Goal: Transaction & Acquisition: Purchase product/service

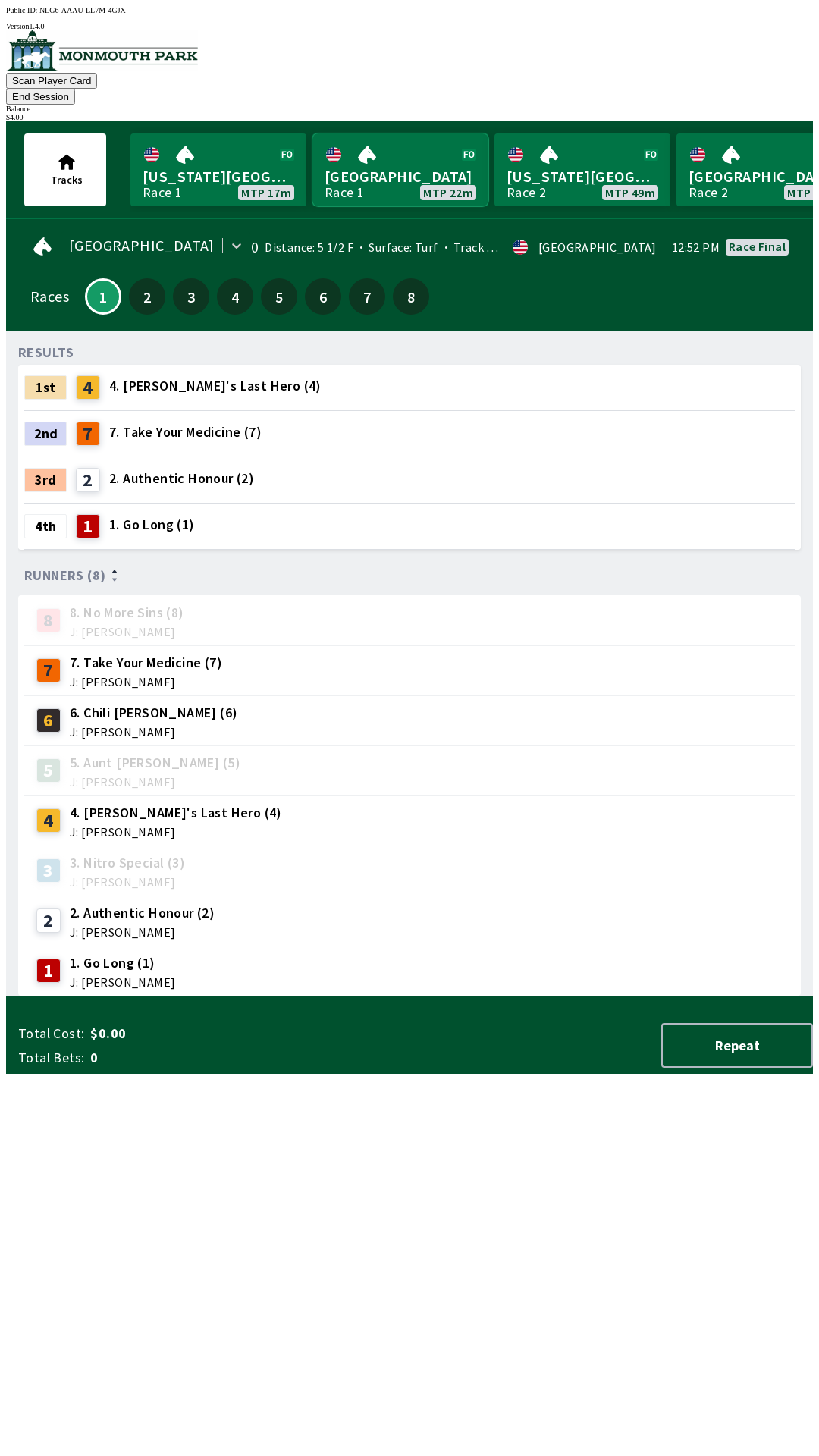
click at [396, 142] on link "[GEOGRAPHIC_DATA] Race 1 MTP 22m" at bounding box center [400, 169] width 176 height 73
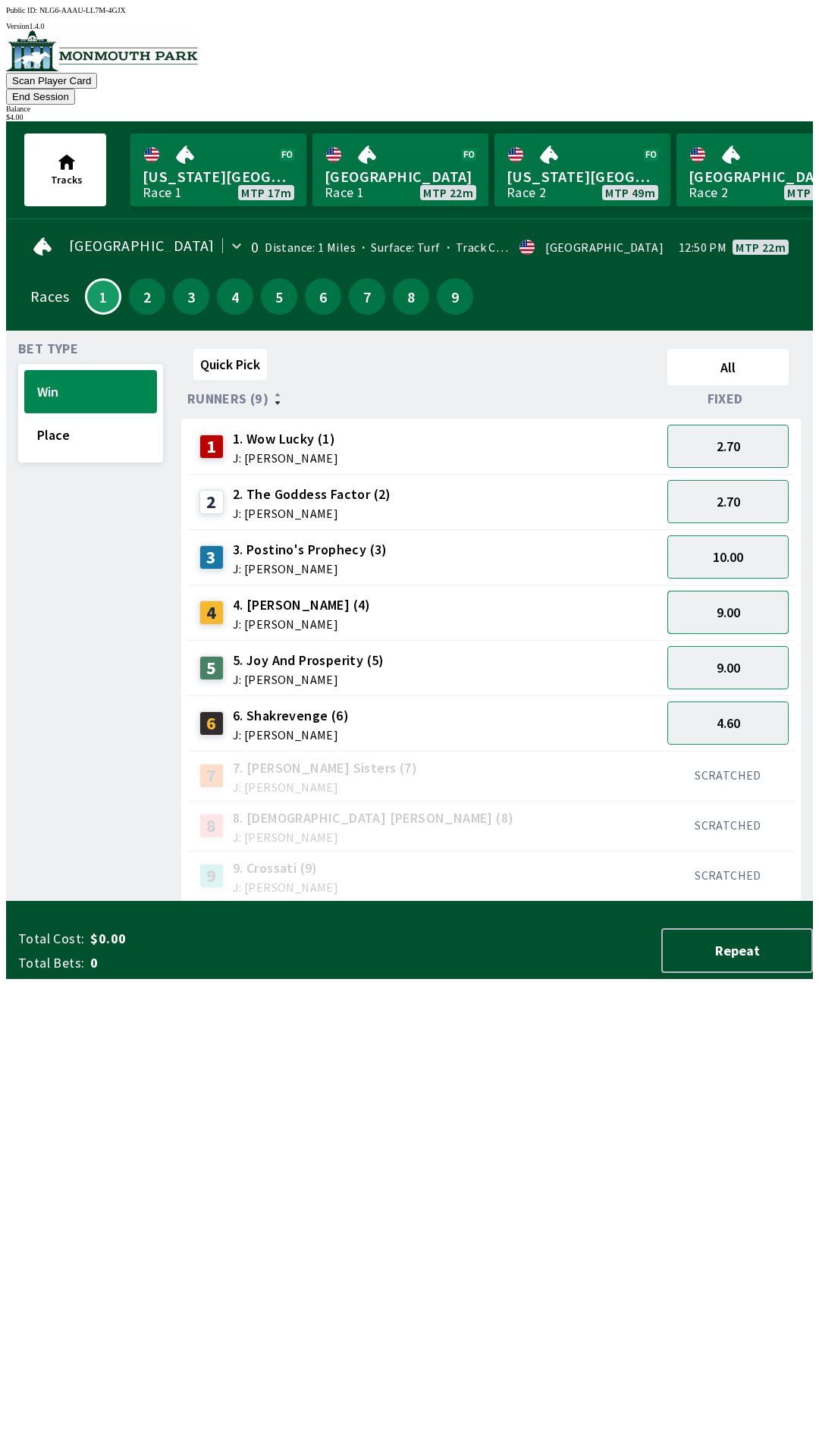
click at [745, 591] on button "9.00" at bounding box center [727, 612] width 121 height 44
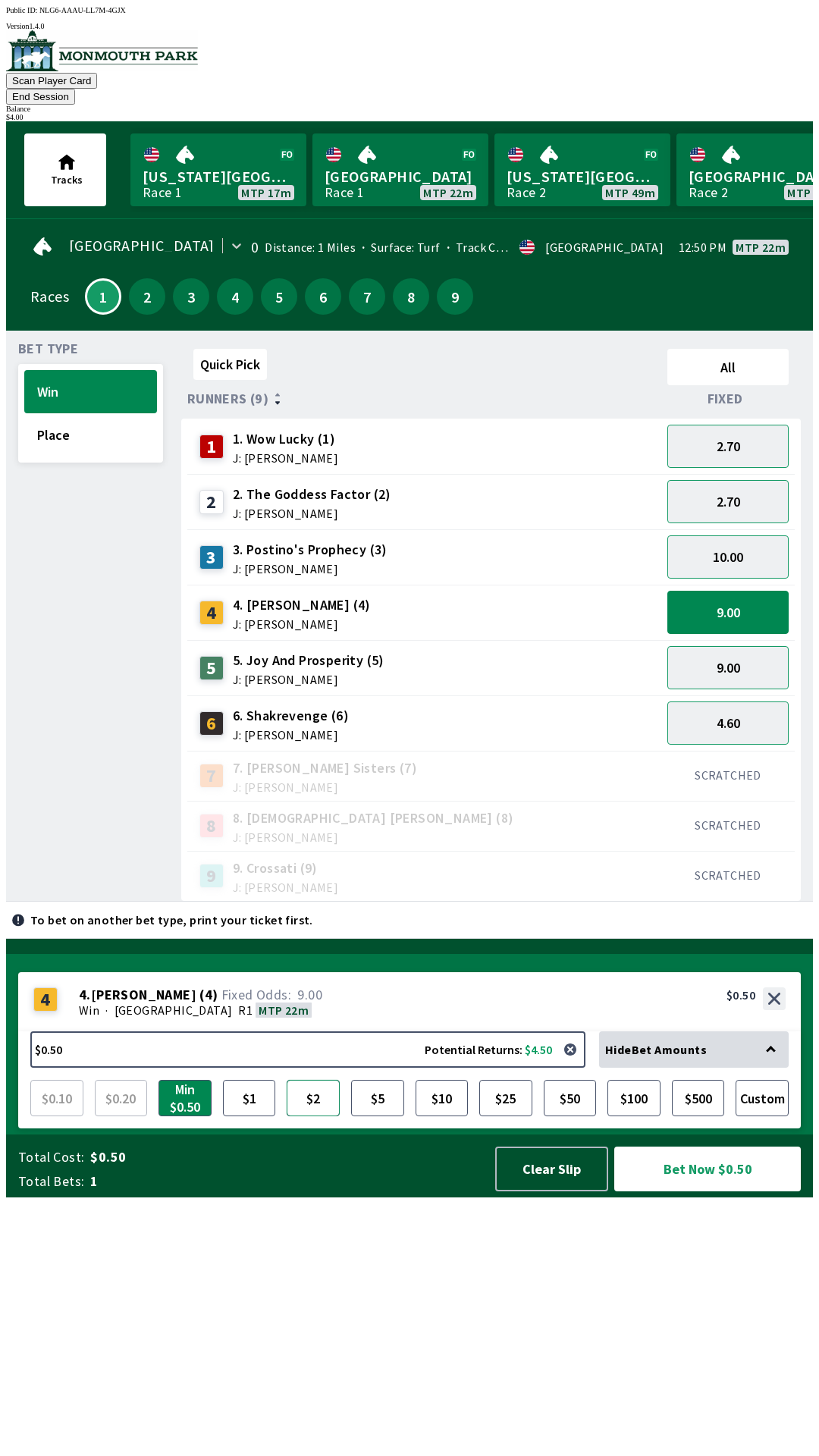
click at [315, 1116] on button "$2" at bounding box center [312, 1097] width 53 height 36
click at [310, 1116] on button "$2" at bounding box center [312, 1097] width 53 height 36
click at [699, 1191] on button "Bet Now $2.00" at bounding box center [707, 1169] width 186 height 45
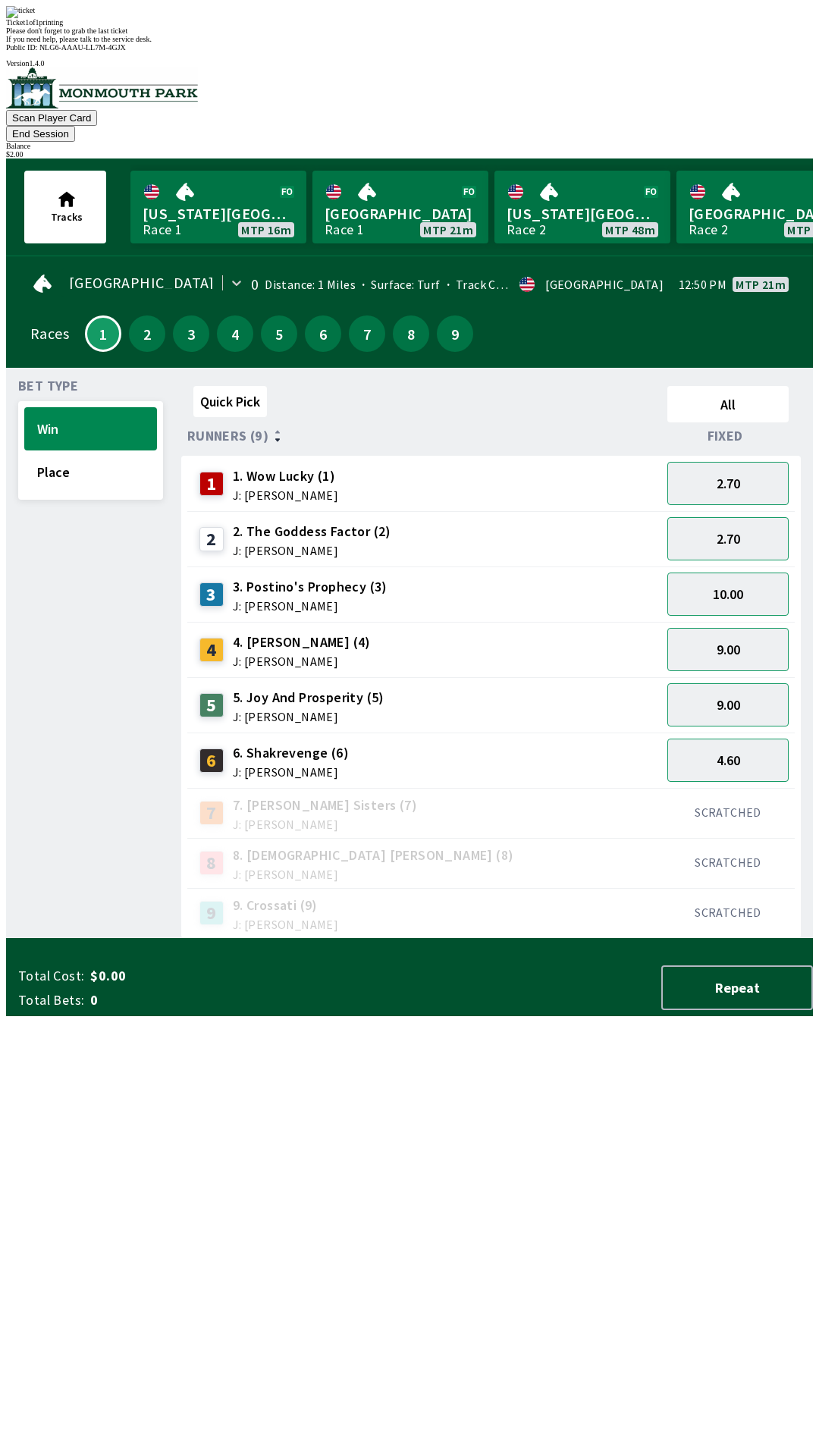
click at [568, 44] on div "Ticket 1 of 1 printing Please don't forget to grab the last ticket If you need …" at bounding box center [409, 24] width 806 height 37
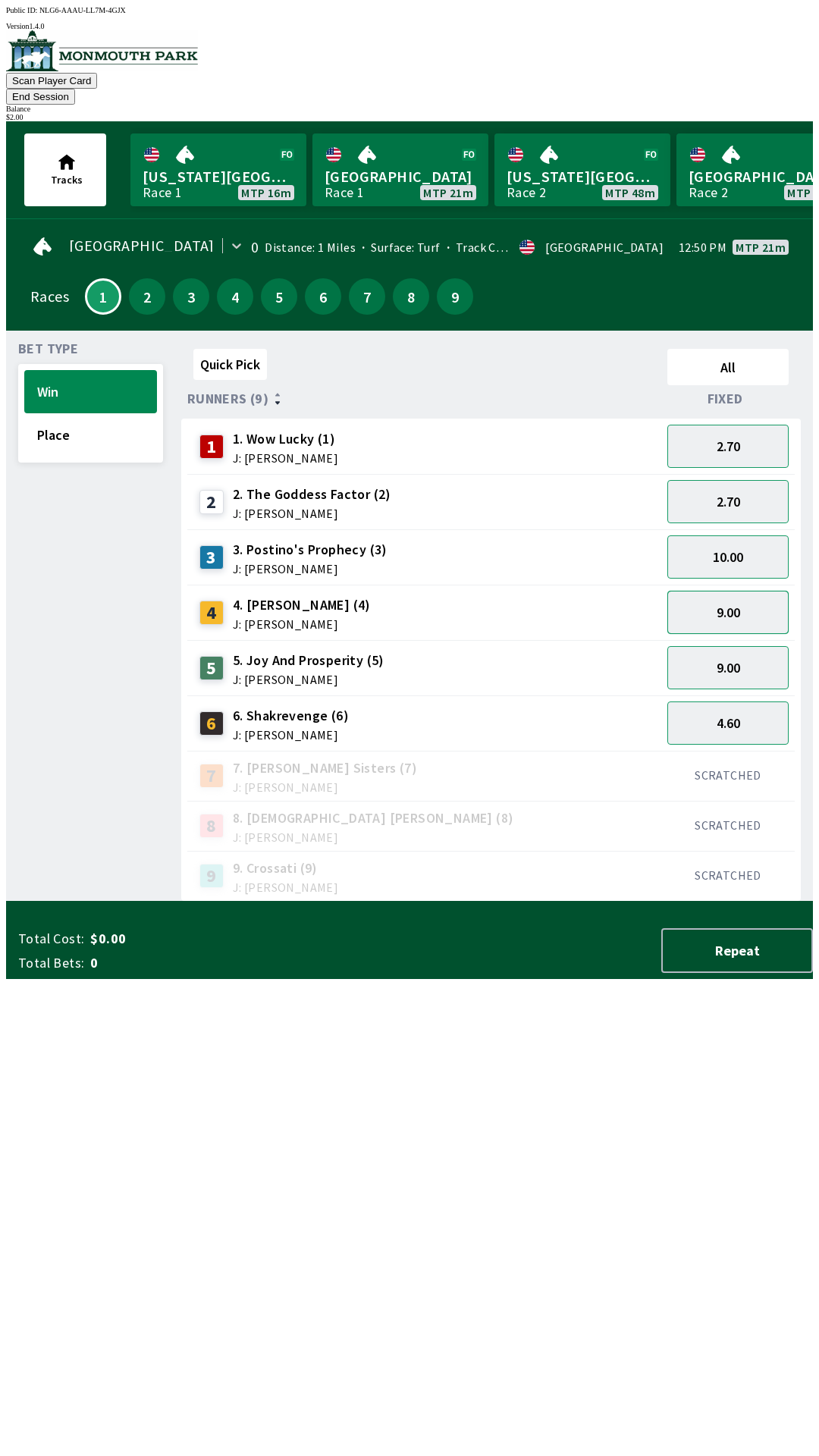
click at [740, 595] on button "9.00" at bounding box center [727, 612] width 121 height 44
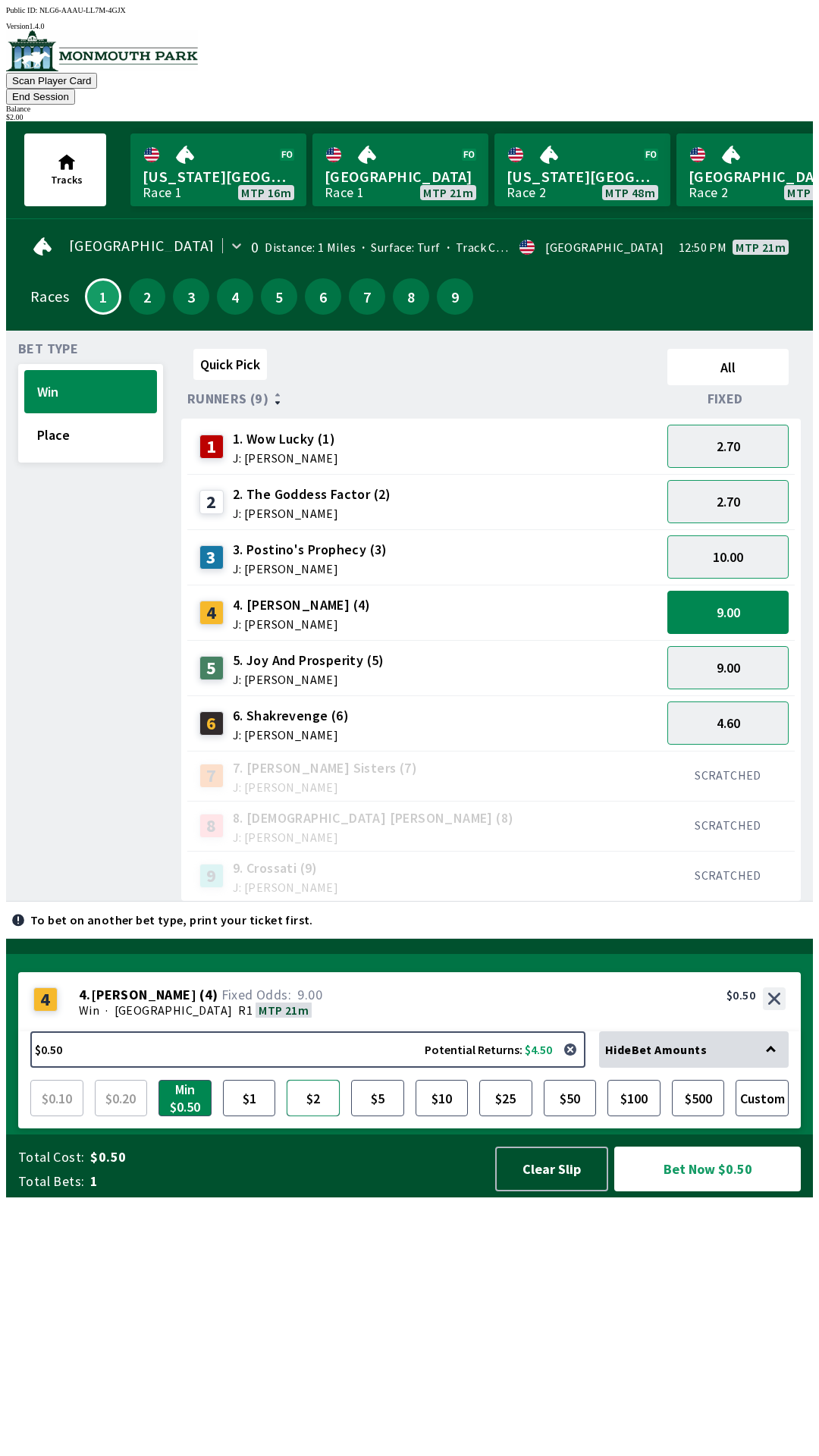
click at [313, 1116] on button "$2" at bounding box center [312, 1097] width 53 height 36
click at [709, 1191] on button "Bet Now $2.00" at bounding box center [707, 1169] width 186 height 45
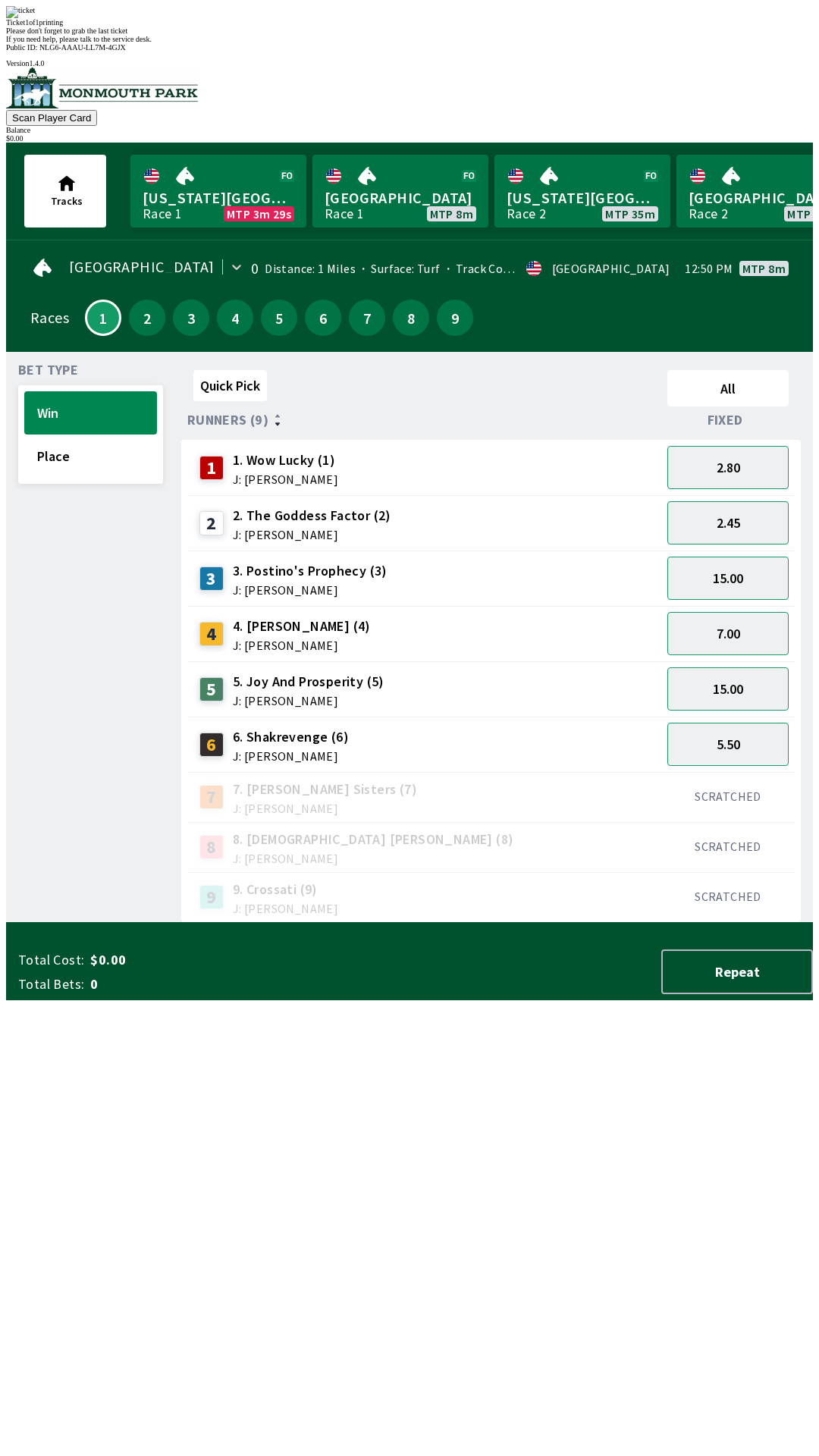
click at [475, 35] on div "Please don't forget to grab the last ticket" at bounding box center [409, 30] width 806 height 9
click at [528, 44] on div "Ticket 1 of 1 printing Please don't forget to grab the last ticket If you need …" at bounding box center [409, 24] width 806 height 37
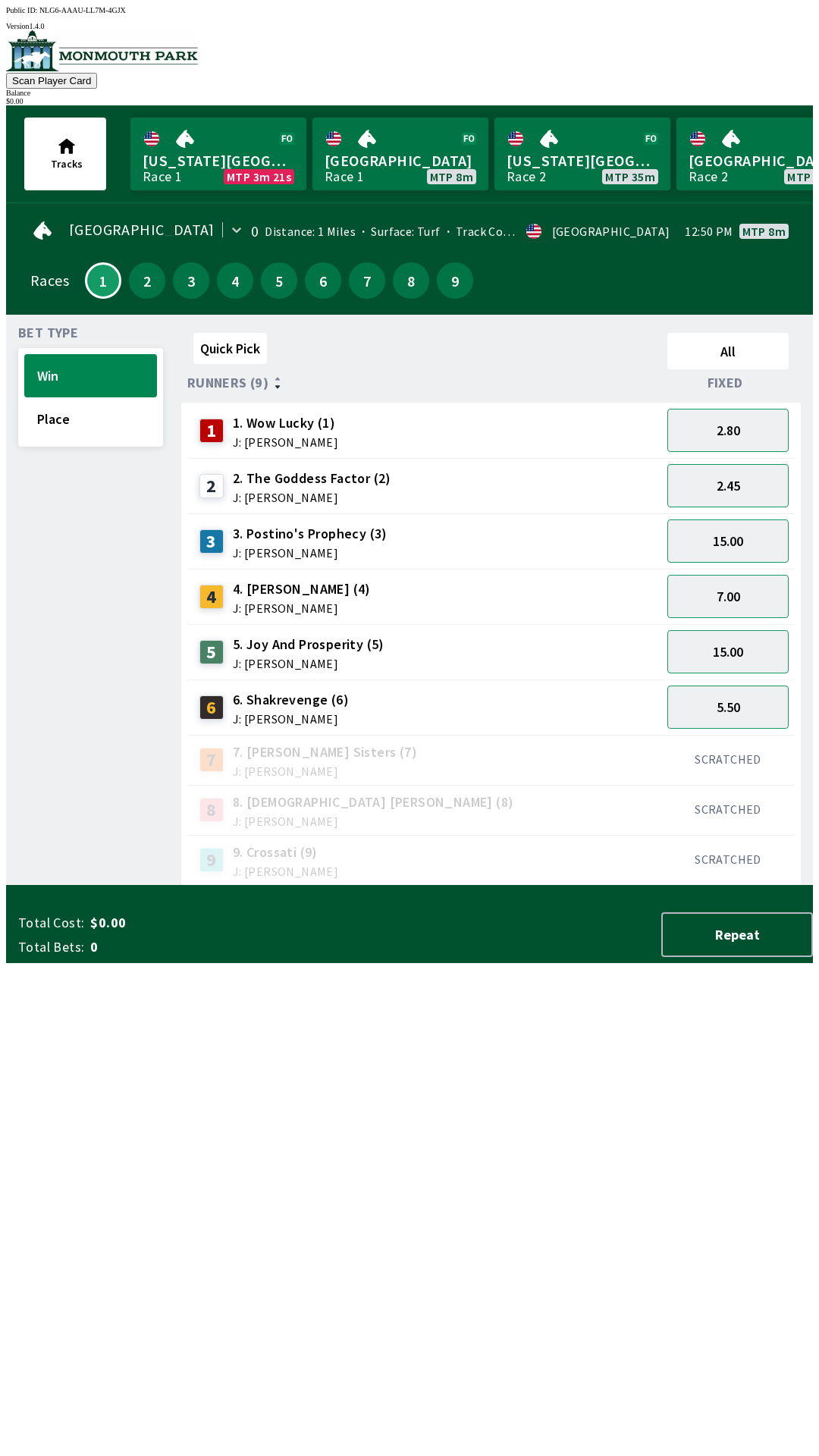
click at [533, 569] on div "4 4. [PERSON_NAME] (4) J: [PERSON_NAME]" at bounding box center [424, 596] width 474 height 55
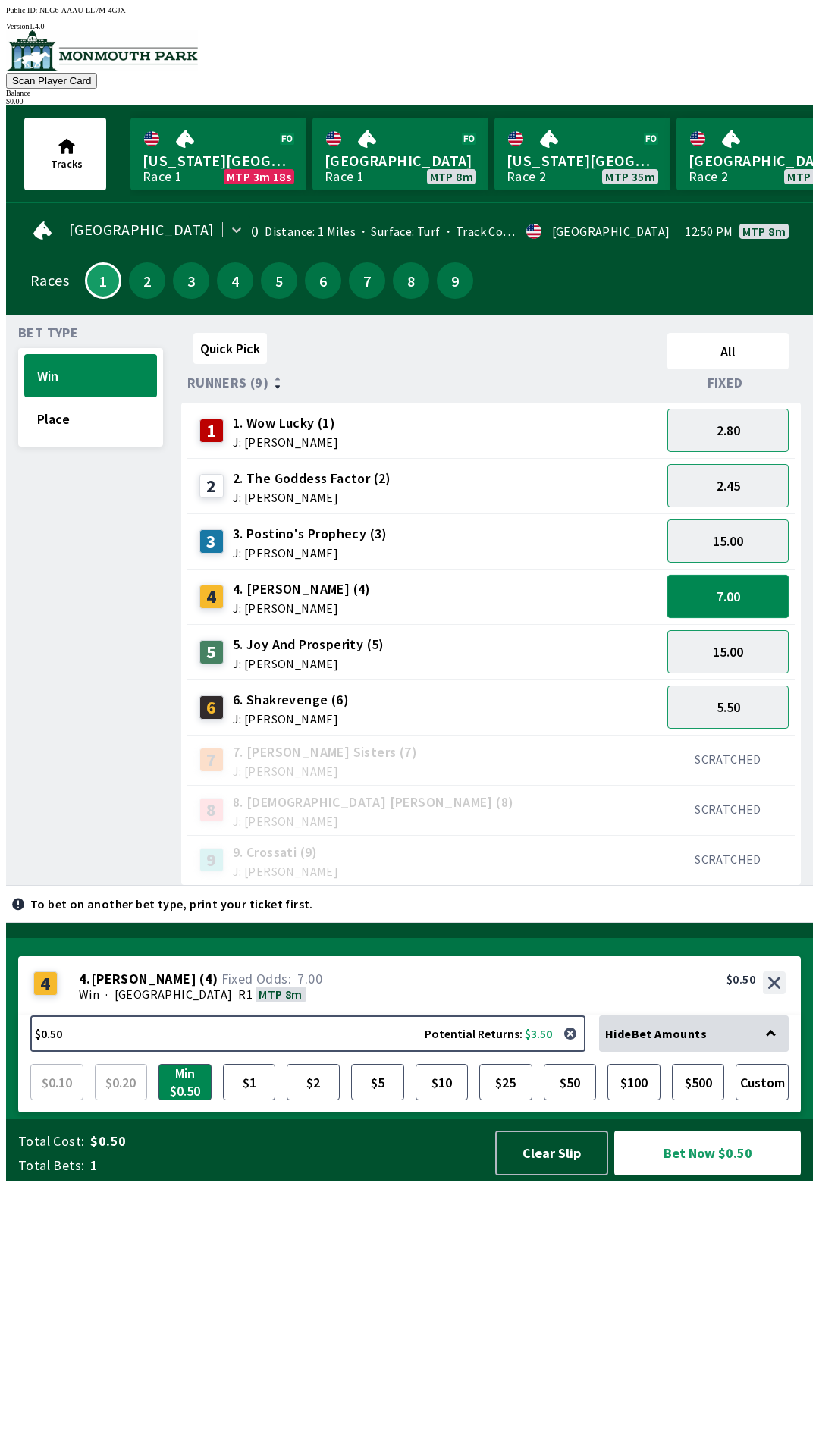
click at [748, 589] on button "7.00" at bounding box center [727, 596] width 121 height 44
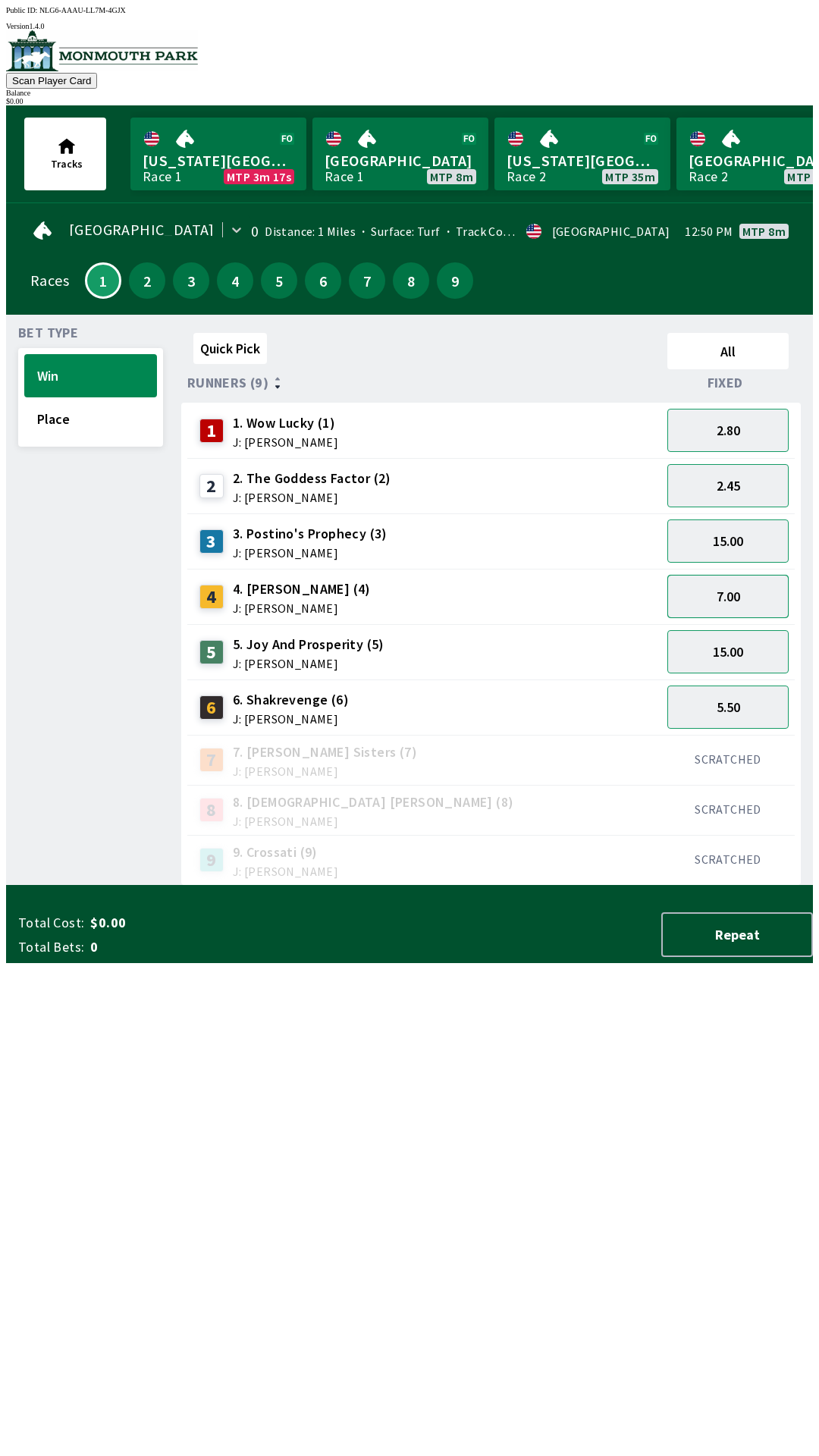
click at [747, 592] on button "7.00" at bounding box center [727, 596] width 121 height 44
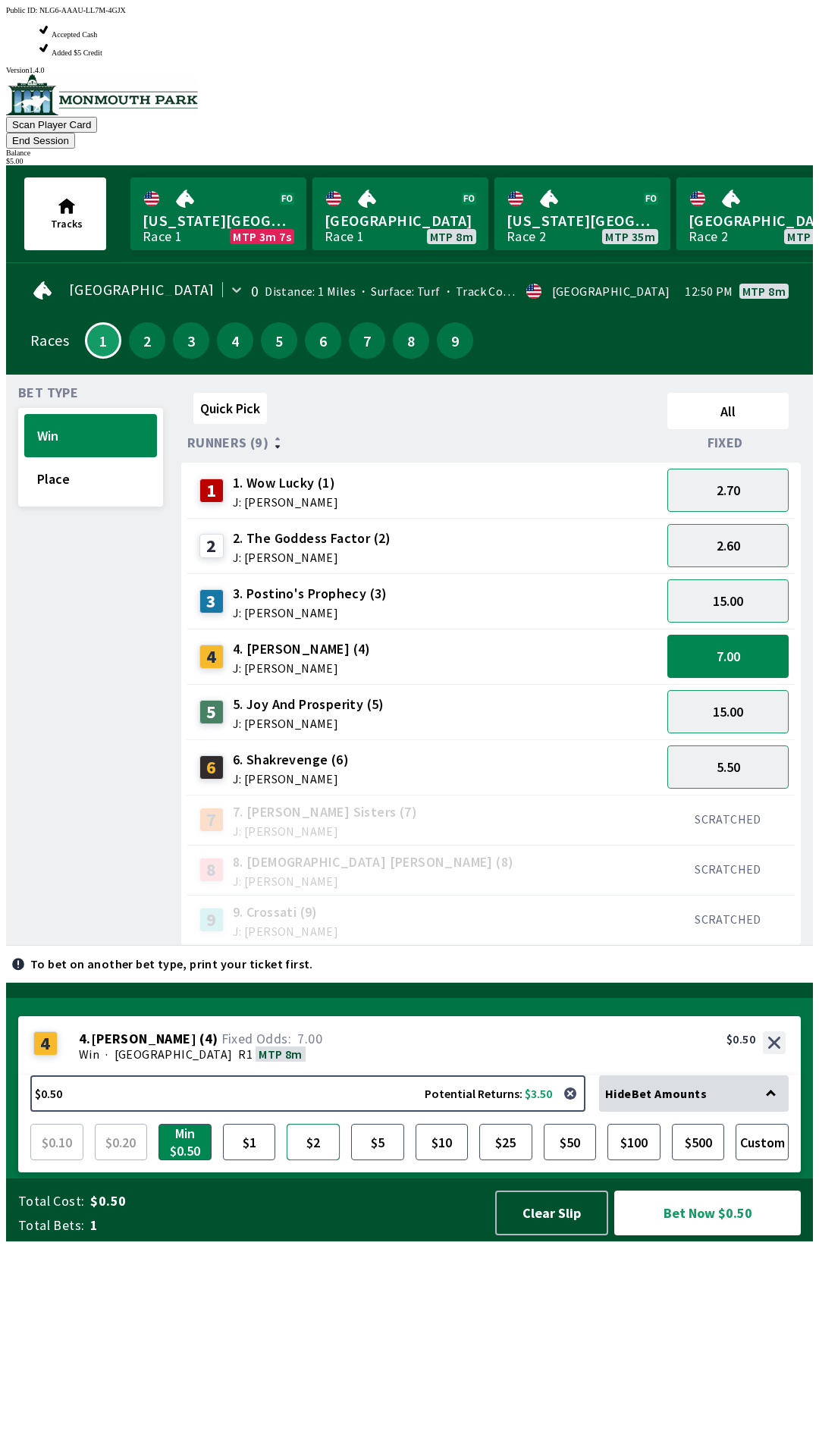
click at [313, 1160] on button "$2" at bounding box center [312, 1142] width 53 height 36
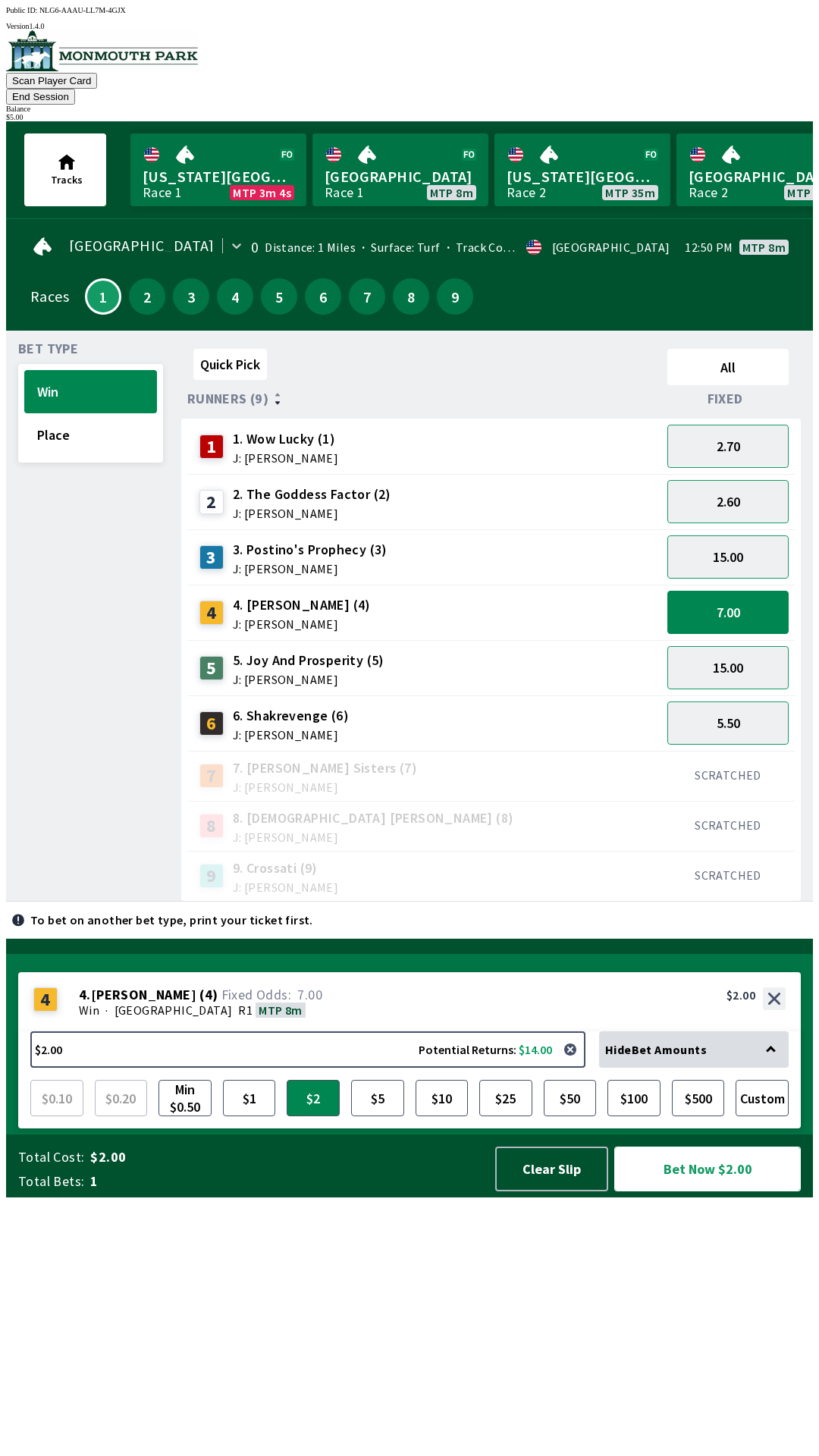
click at [709, 1191] on button "Bet Now $2.00" at bounding box center [707, 1169] width 186 height 45
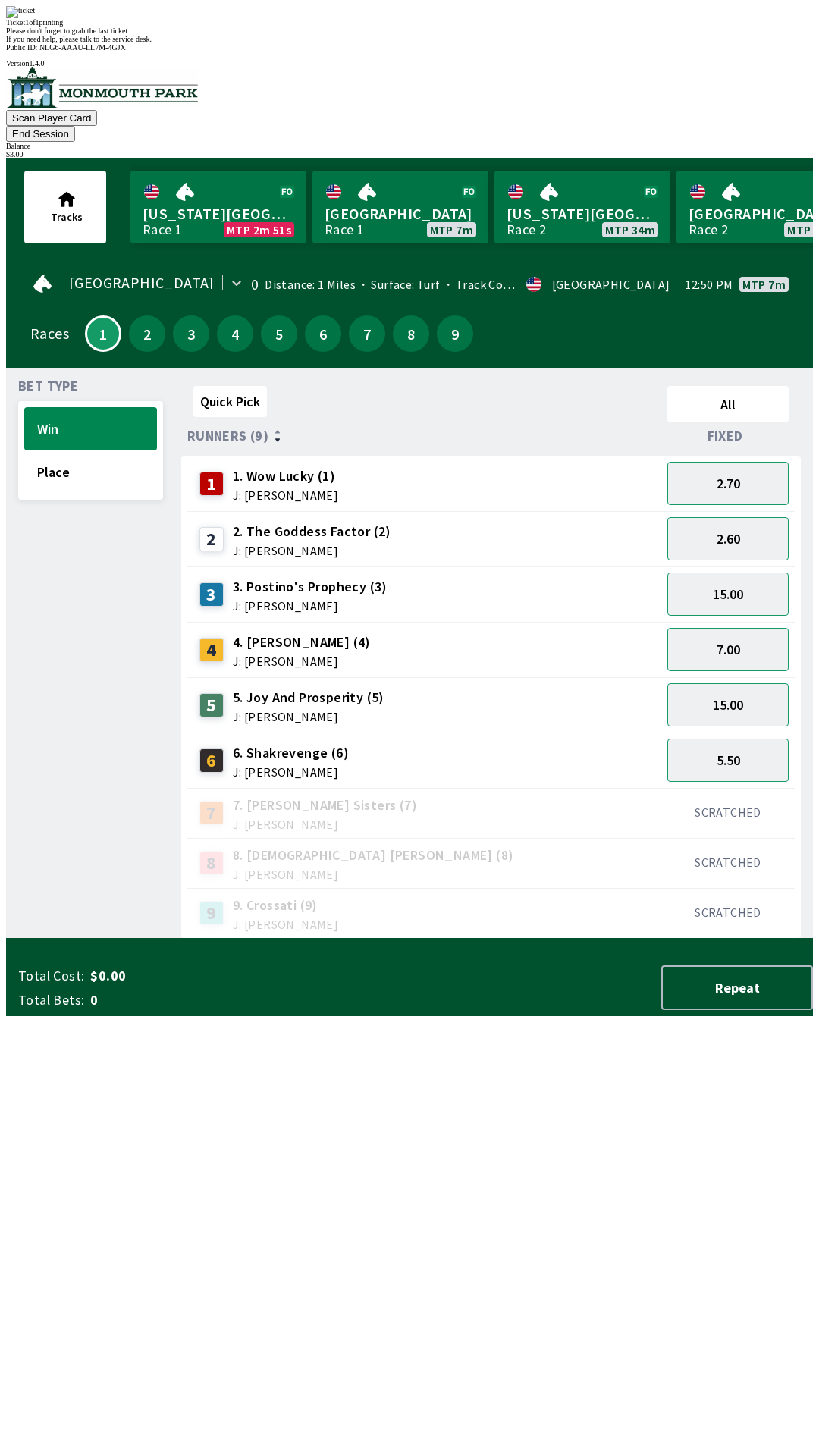
click at [566, 567] on div "3 3. Postino's Prophecy (3) J: [PERSON_NAME]" at bounding box center [424, 594] width 474 height 55
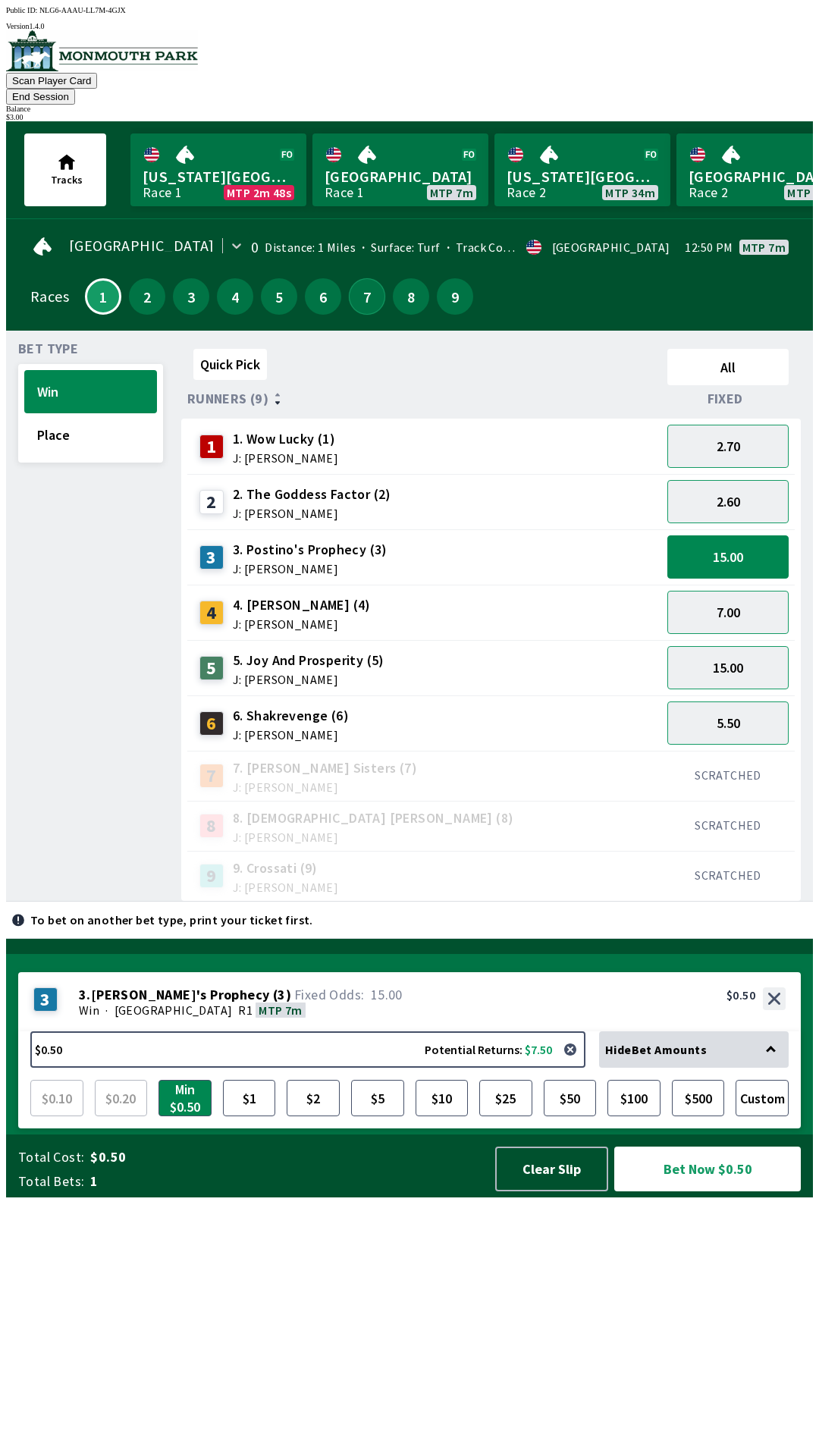
click at [359, 281] on button "7" at bounding box center [366, 296] width 36 height 36
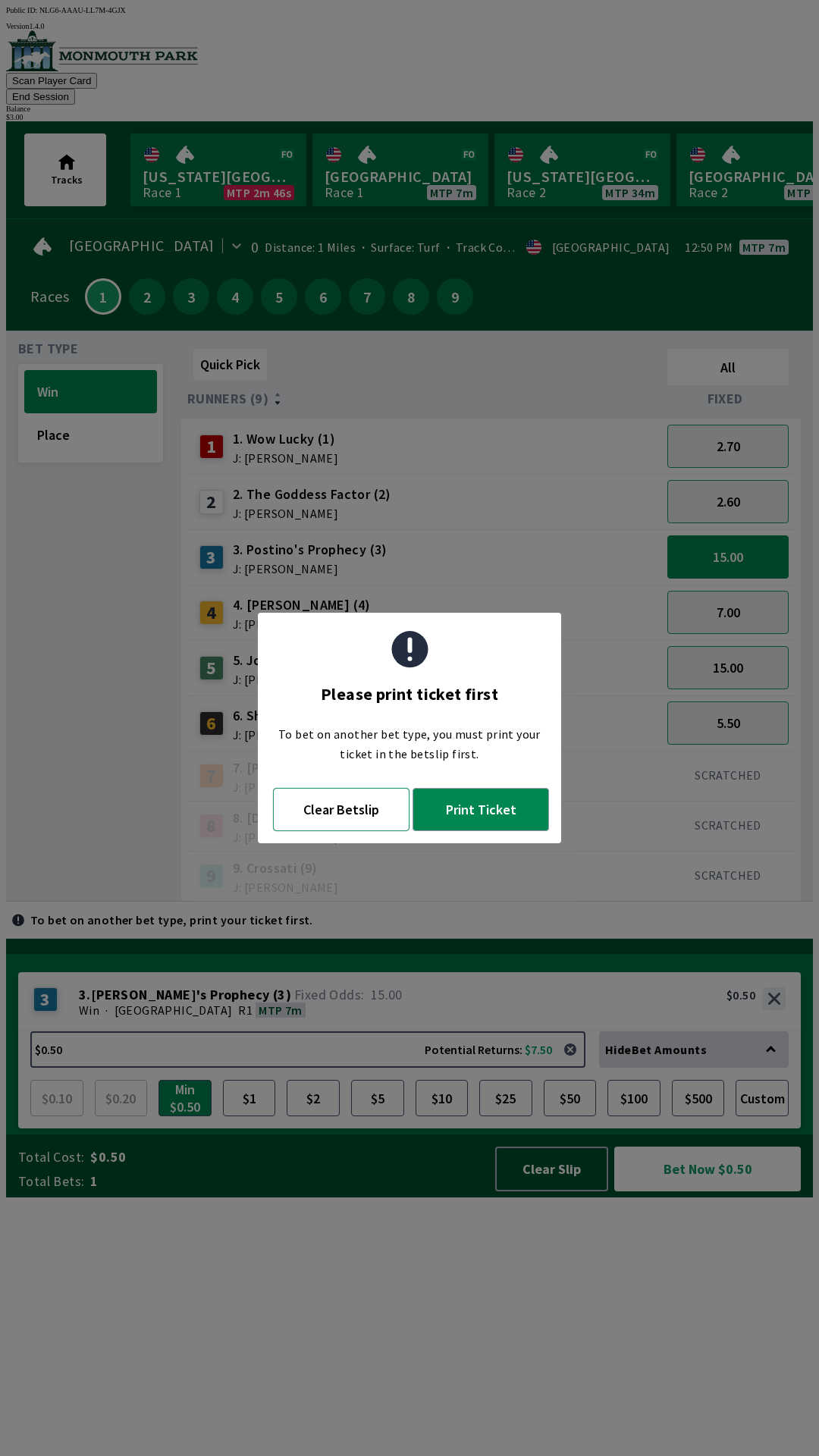
click at [352, 820] on button "Clear Betslip" at bounding box center [341, 810] width 137 height 44
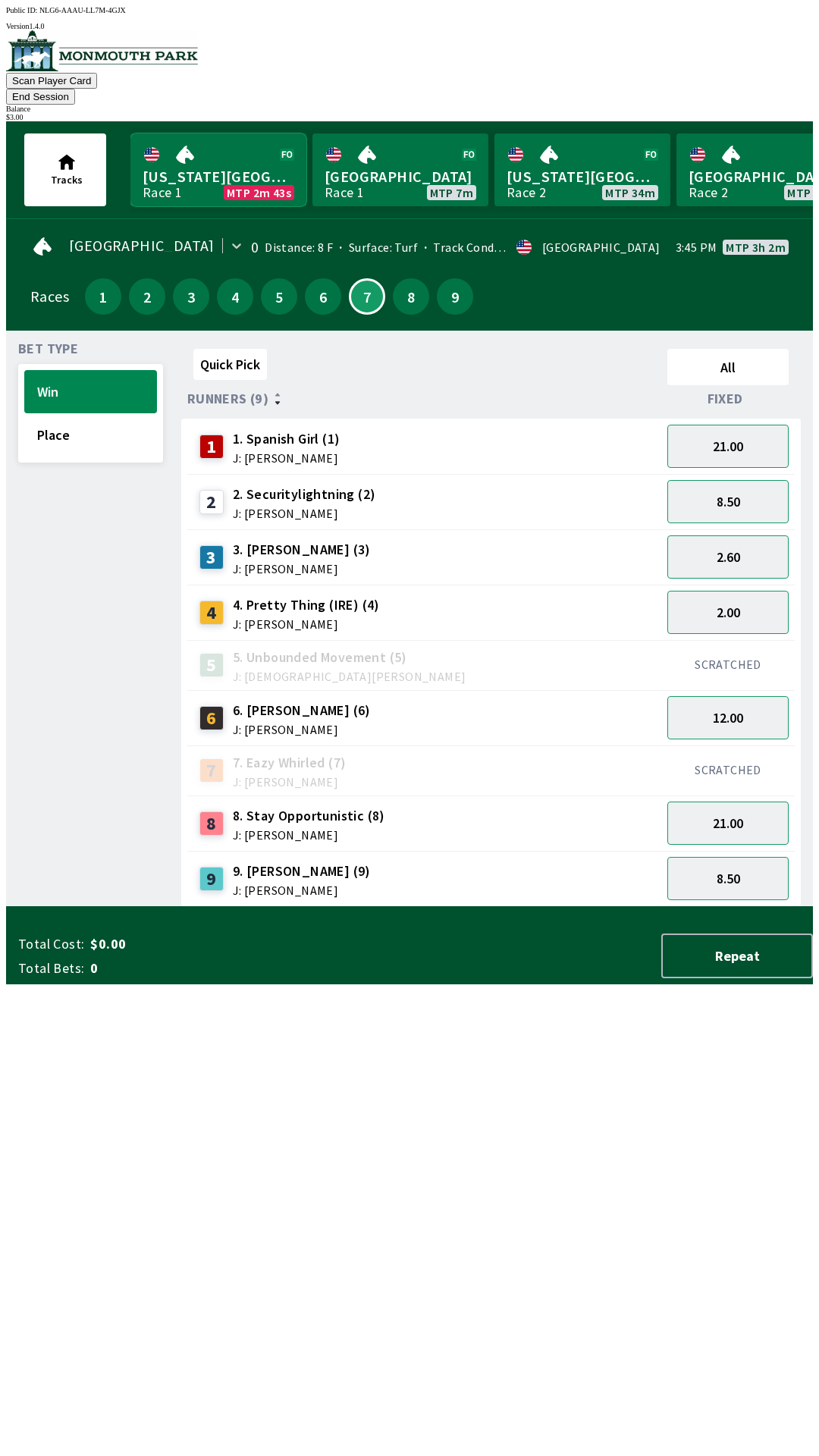
click at [260, 140] on link "[US_STATE] Park Race 1 MTP 2m 43s" at bounding box center [217, 169] width 176 height 73
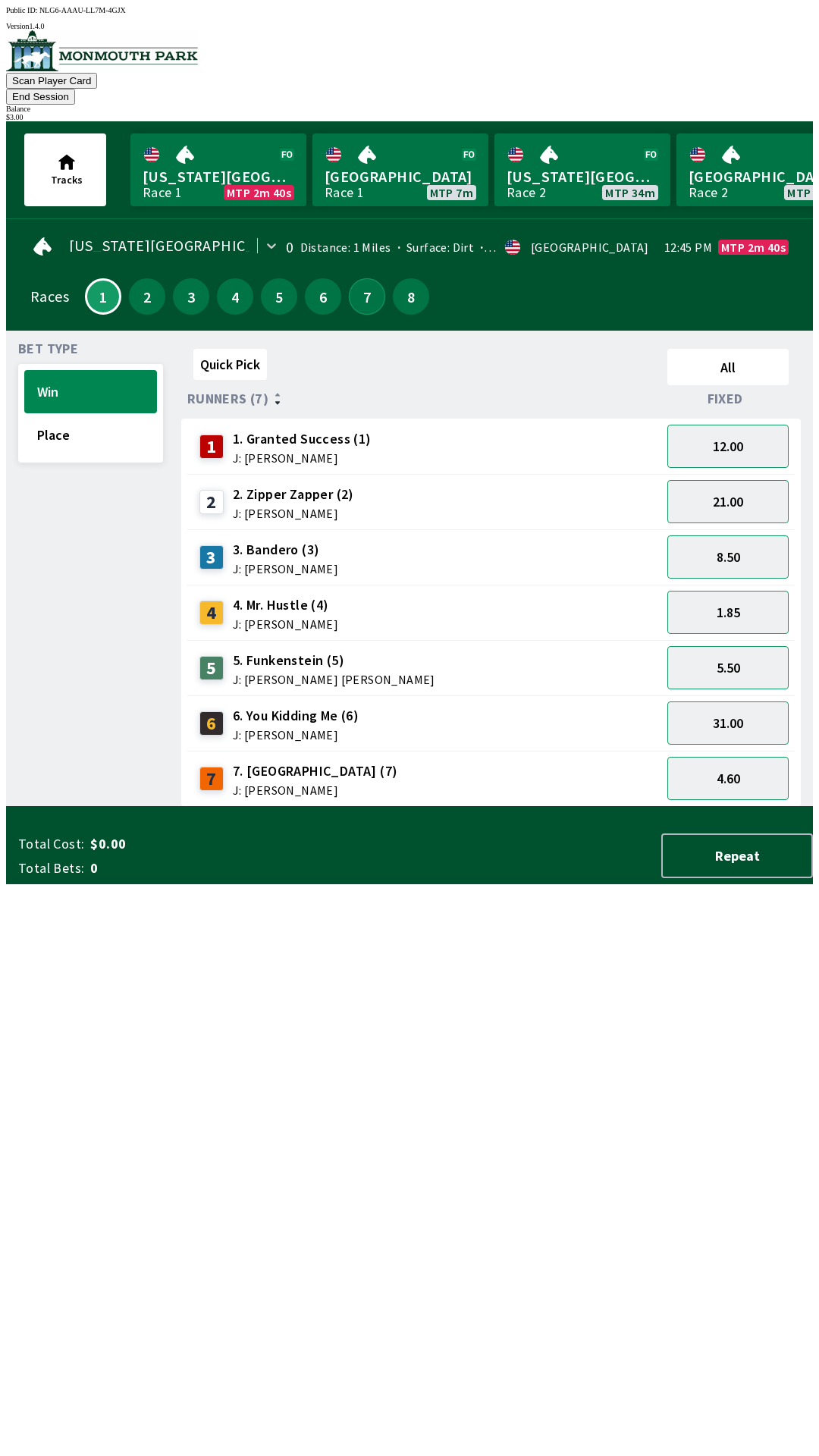
click at [348, 279] on button "7" at bounding box center [366, 296] width 36 height 36
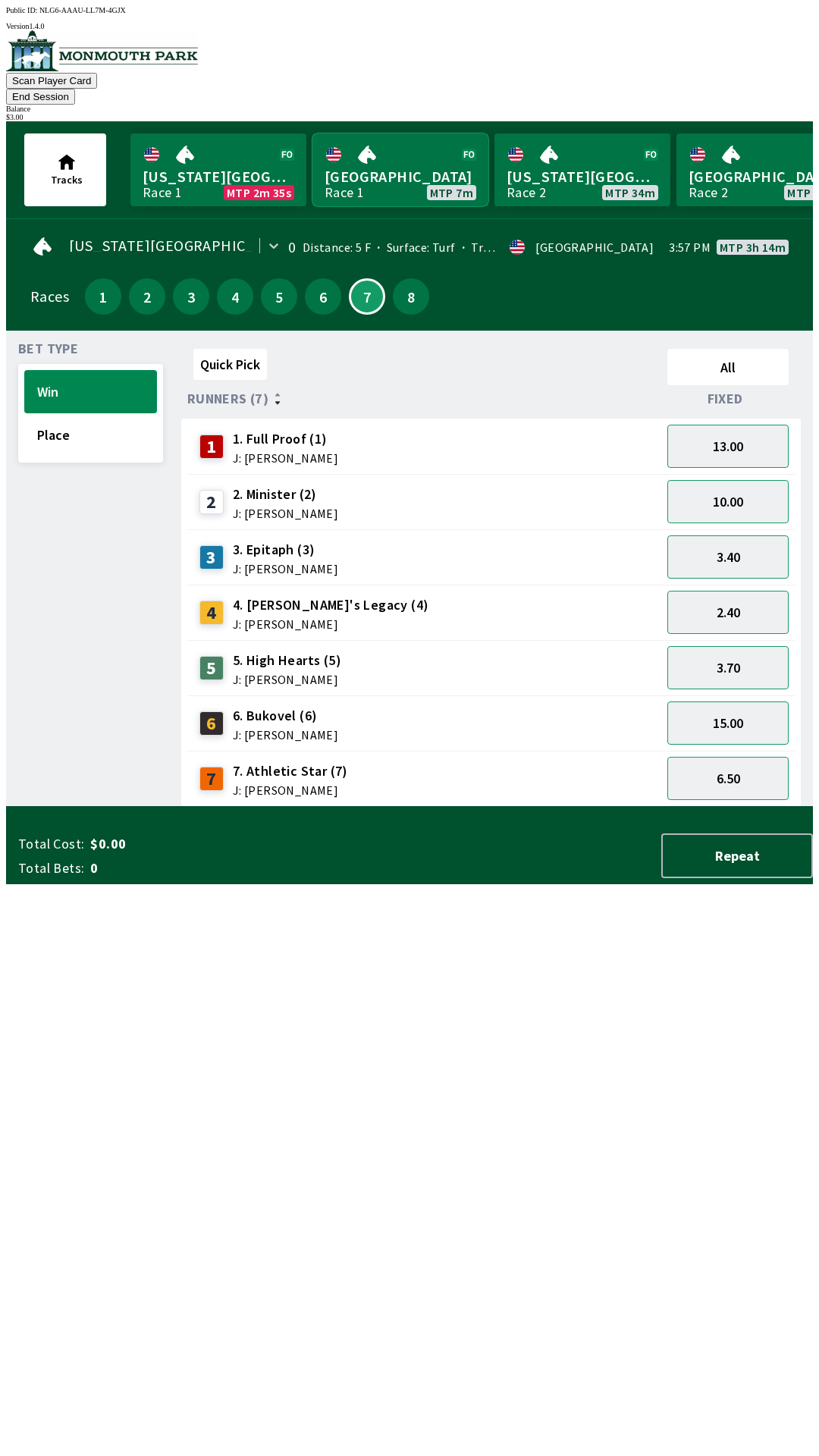
click at [442, 143] on link "[GEOGRAPHIC_DATA] Race 1 MTP 7m" at bounding box center [400, 169] width 176 height 73
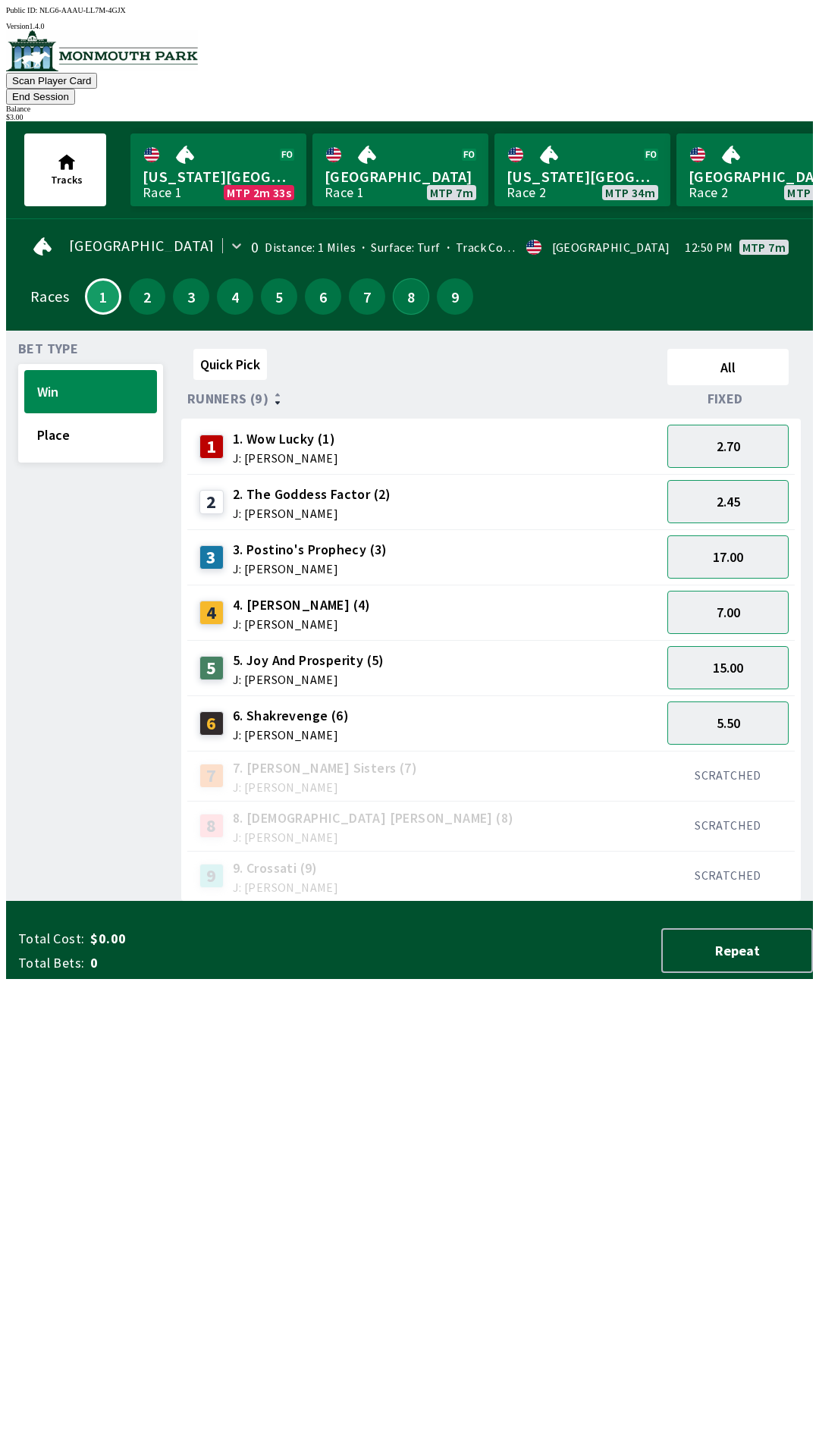
click at [404, 280] on button "8" at bounding box center [410, 296] width 36 height 36
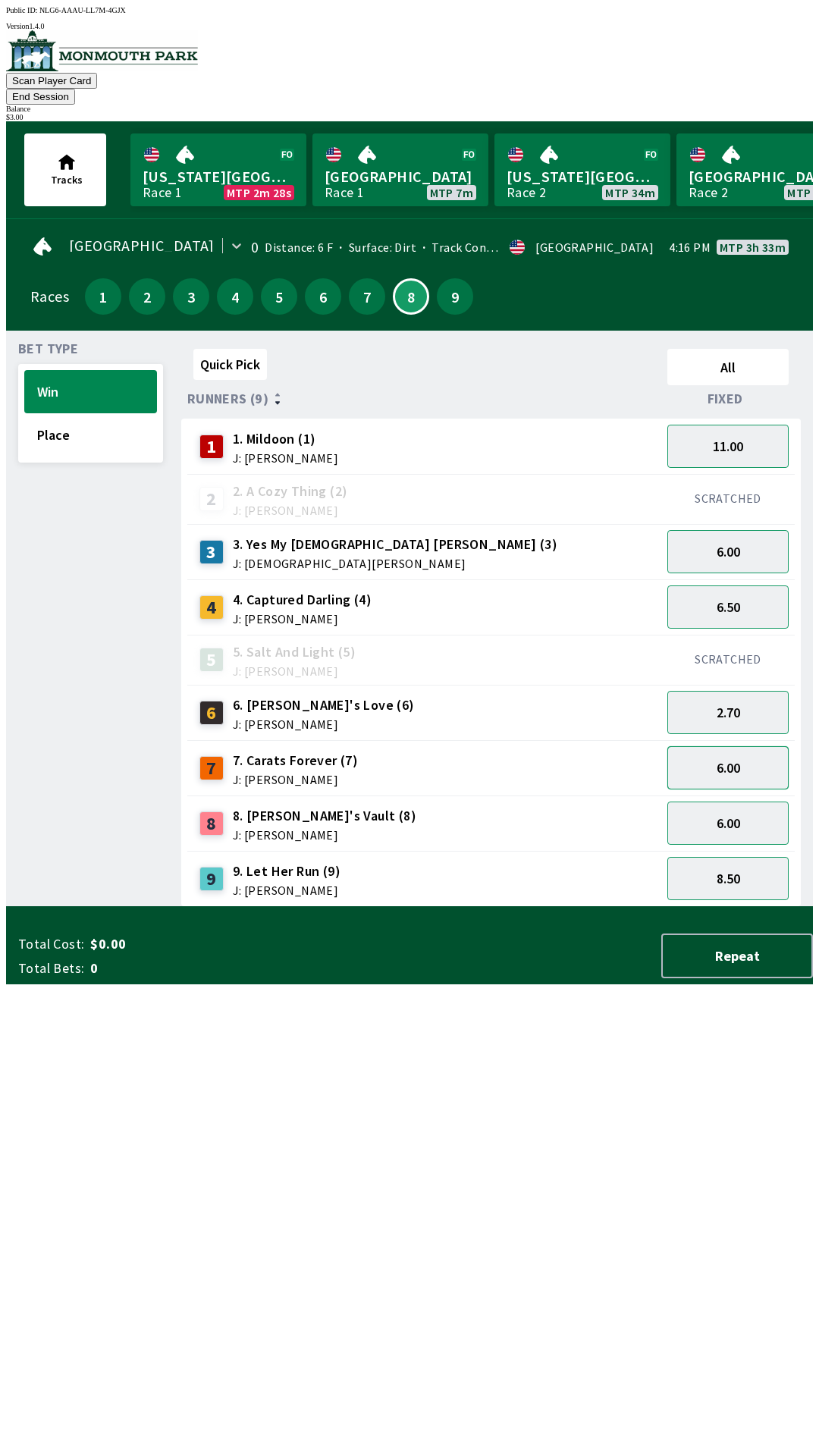
click at [735, 754] on button "6.00" at bounding box center [727, 768] width 121 height 44
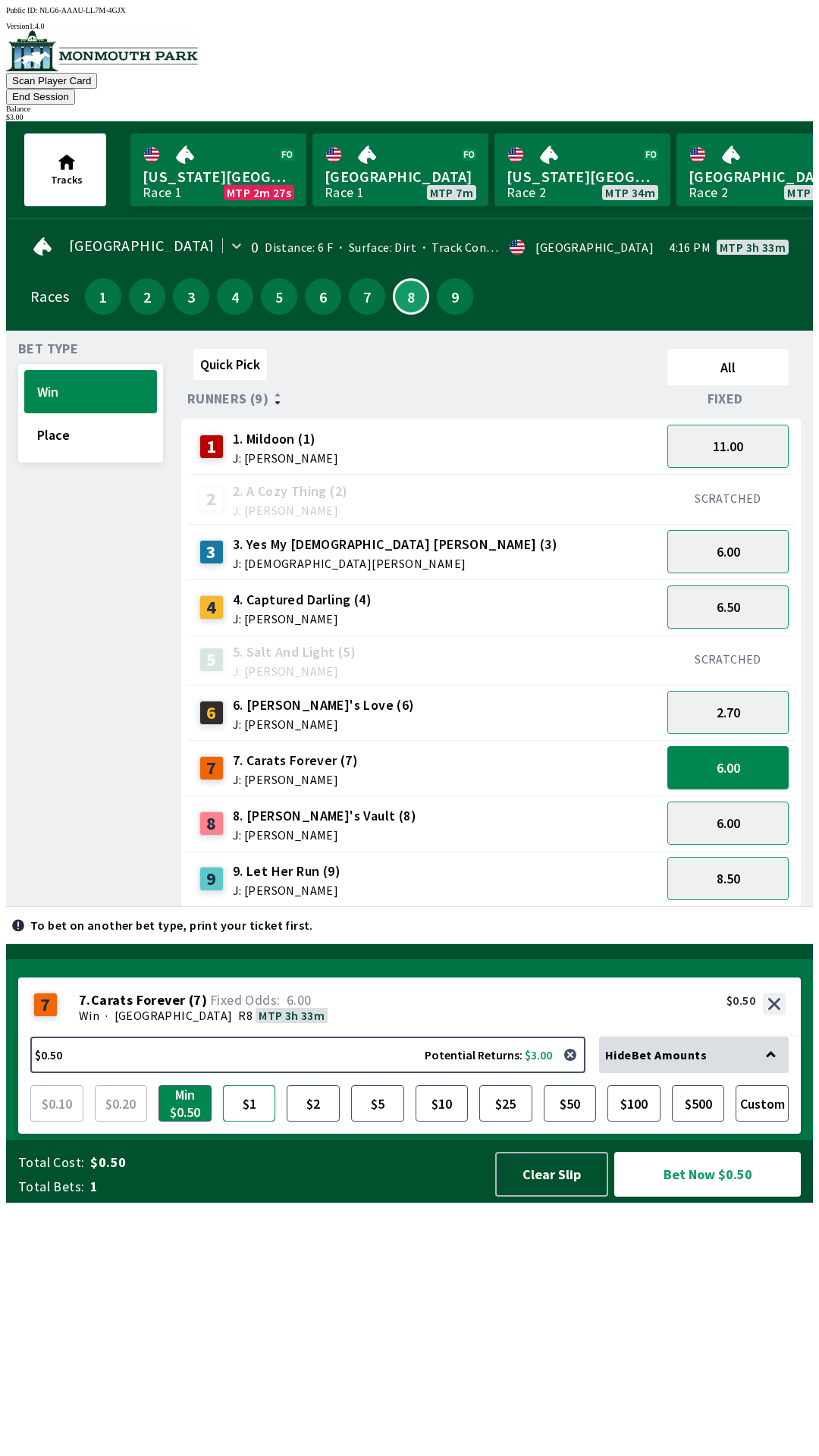
click at [244, 1121] on button "$1" at bounding box center [249, 1103] width 53 height 36
click at [715, 1197] on button "Bet Now $1.00" at bounding box center [707, 1175] width 186 height 45
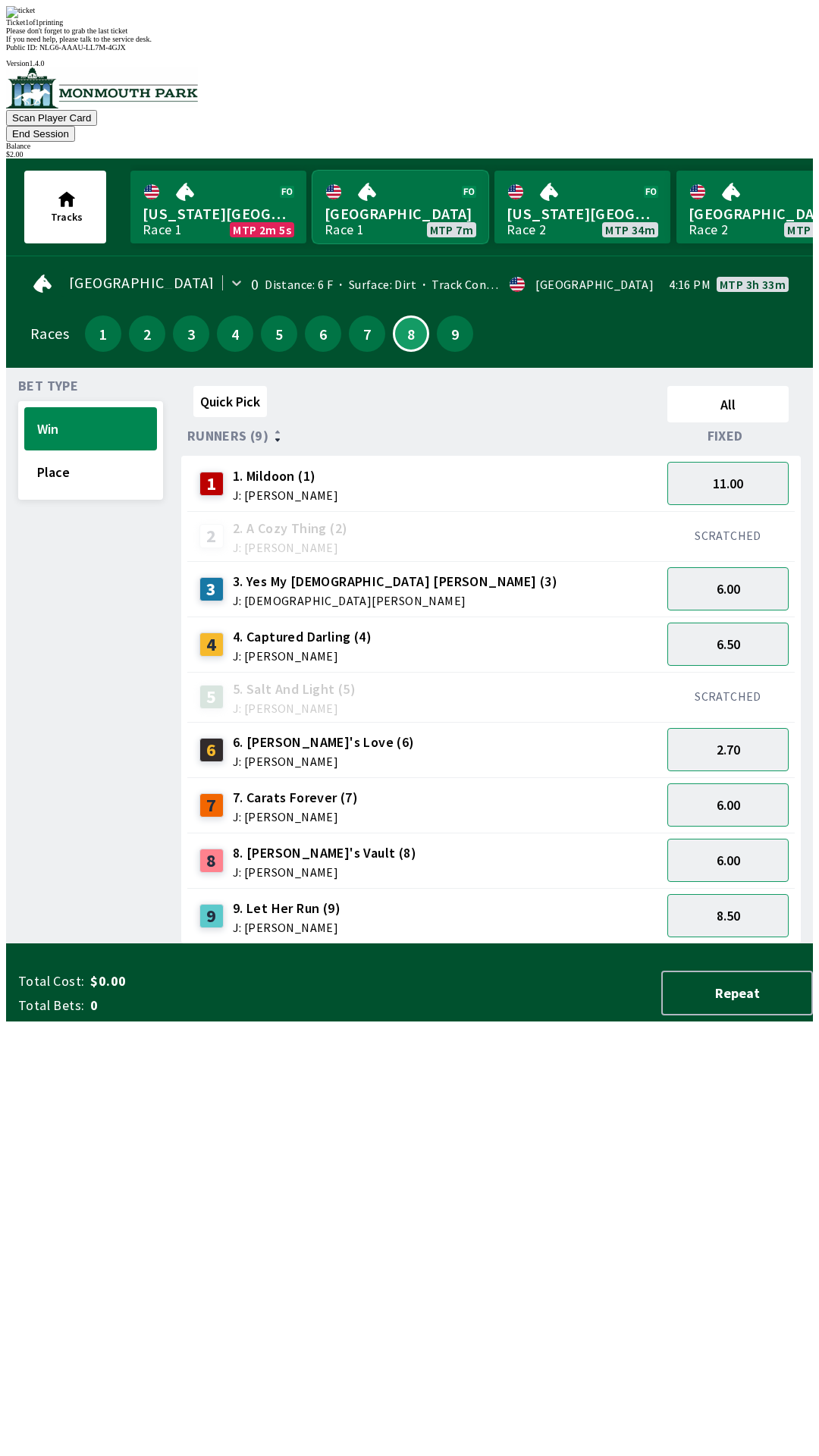
click at [394, 171] on link "[GEOGRAPHIC_DATA] Race 1 MTP 7m" at bounding box center [400, 207] width 176 height 73
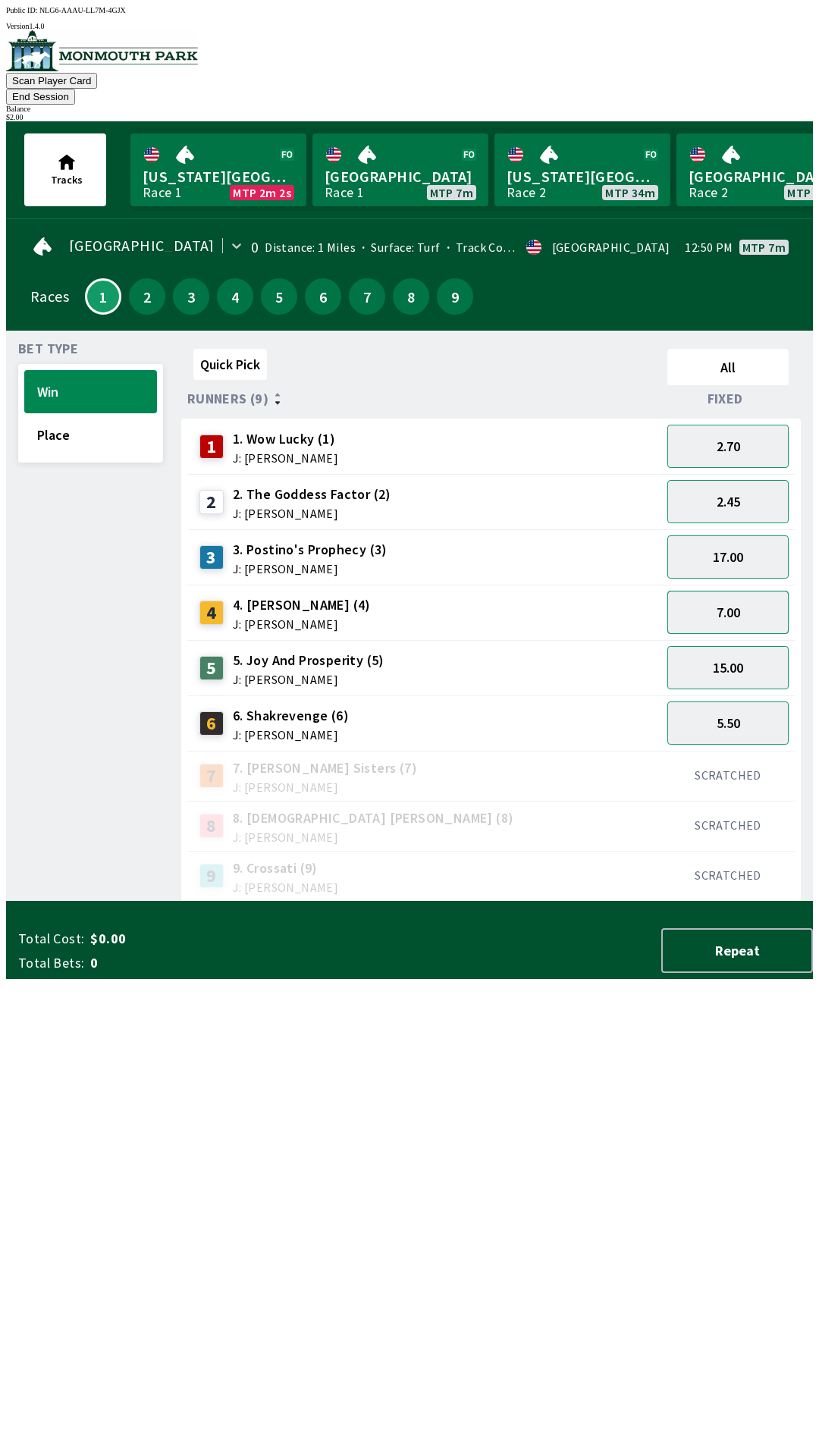
click at [743, 591] on button "7.00" at bounding box center [727, 612] width 121 height 44
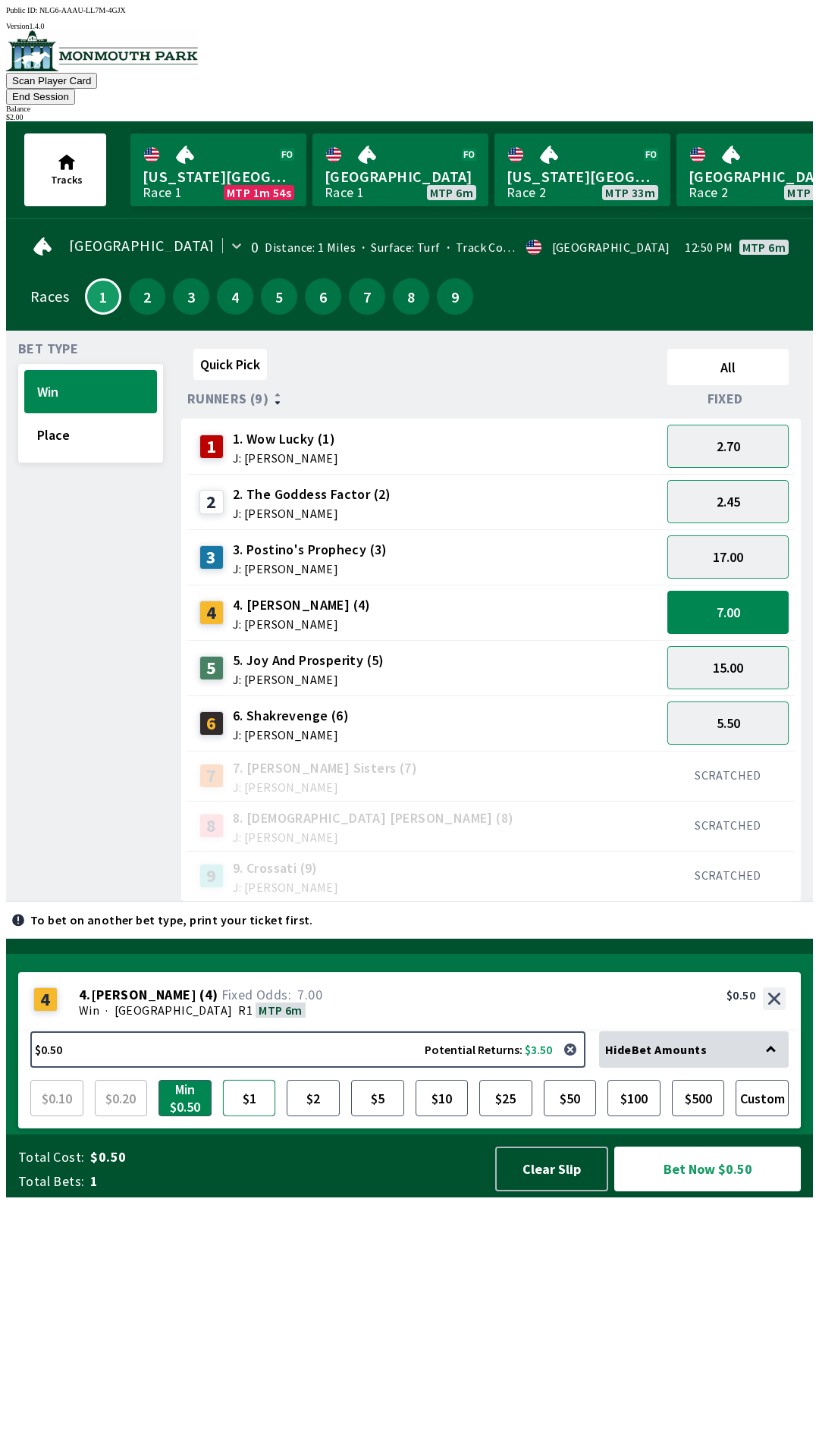
click at [243, 1116] on button "$1" at bounding box center [249, 1097] width 53 height 36
click at [702, 1191] on button "Bet Now $1.00" at bounding box center [707, 1169] width 186 height 45
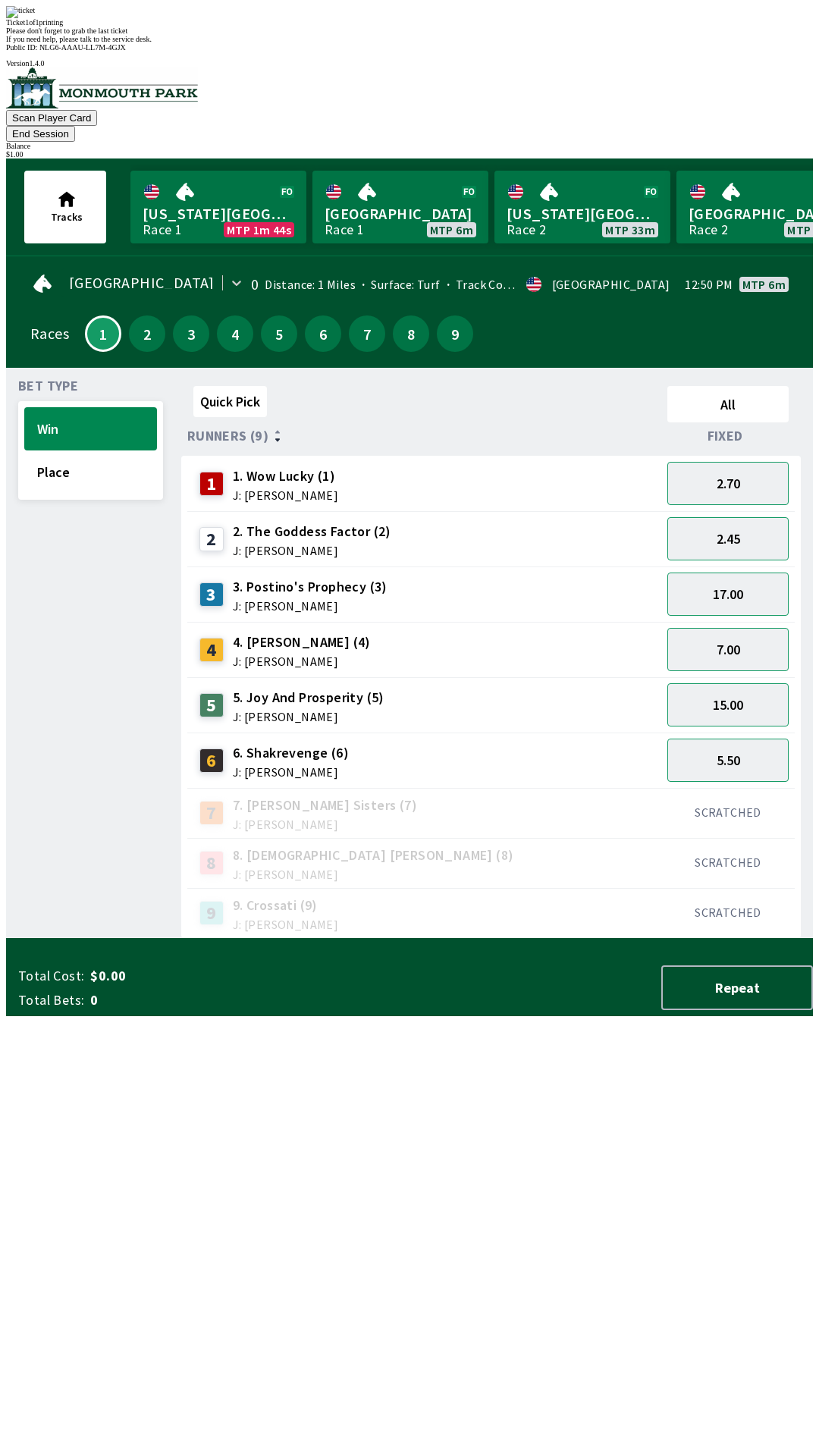
click at [570, 567] on div "3 3. Postino's Prophecy (3) J: [PERSON_NAME]" at bounding box center [424, 594] width 474 height 55
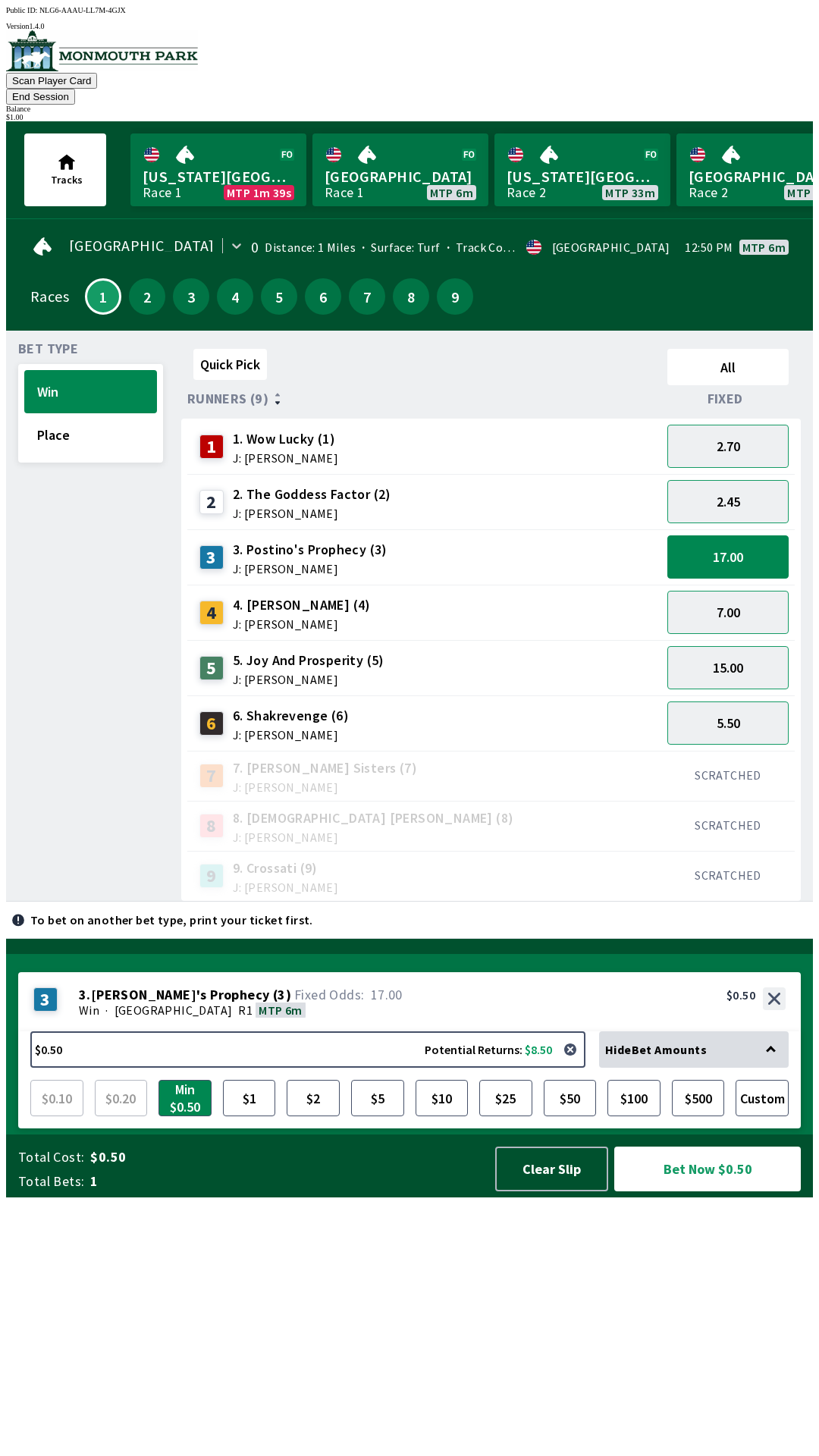
click at [763, 113] on div "$ 1.00" at bounding box center [409, 116] width 806 height 9
click at [75, 88] on button "End Session" at bounding box center [40, 96] width 69 height 16
click at [534, 1191] on button "Clear Slip" at bounding box center [551, 1169] width 113 height 45
click at [573, 1191] on div "Total Cost: $0.50 Total Bets: 1 Clear Slip Bet Now $0.50" at bounding box center [415, 1169] width 795 height 45
click at [563, 1191] on div "Total Cost: $0.50 Total Bets: 1 Clear Slip Bet Now $0.50" at bounding box center [415, 1169] width 795 height 45
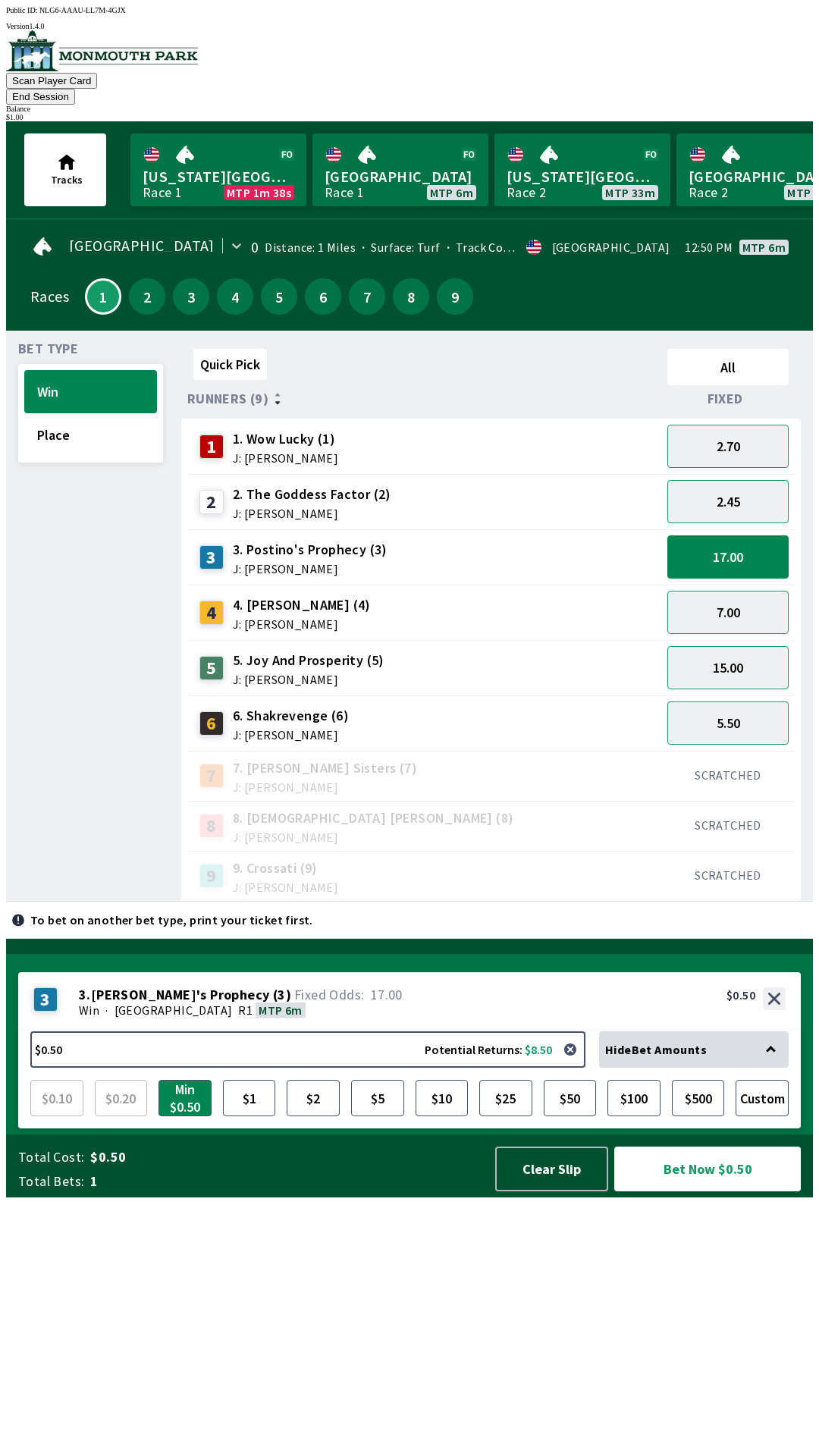
click at [541, 1191] on div "Total Cost: $0.50 Total Bets: 1 Clear Slip Bet Now $0.50" at bounding box center [415, 1169] width 795 height 45
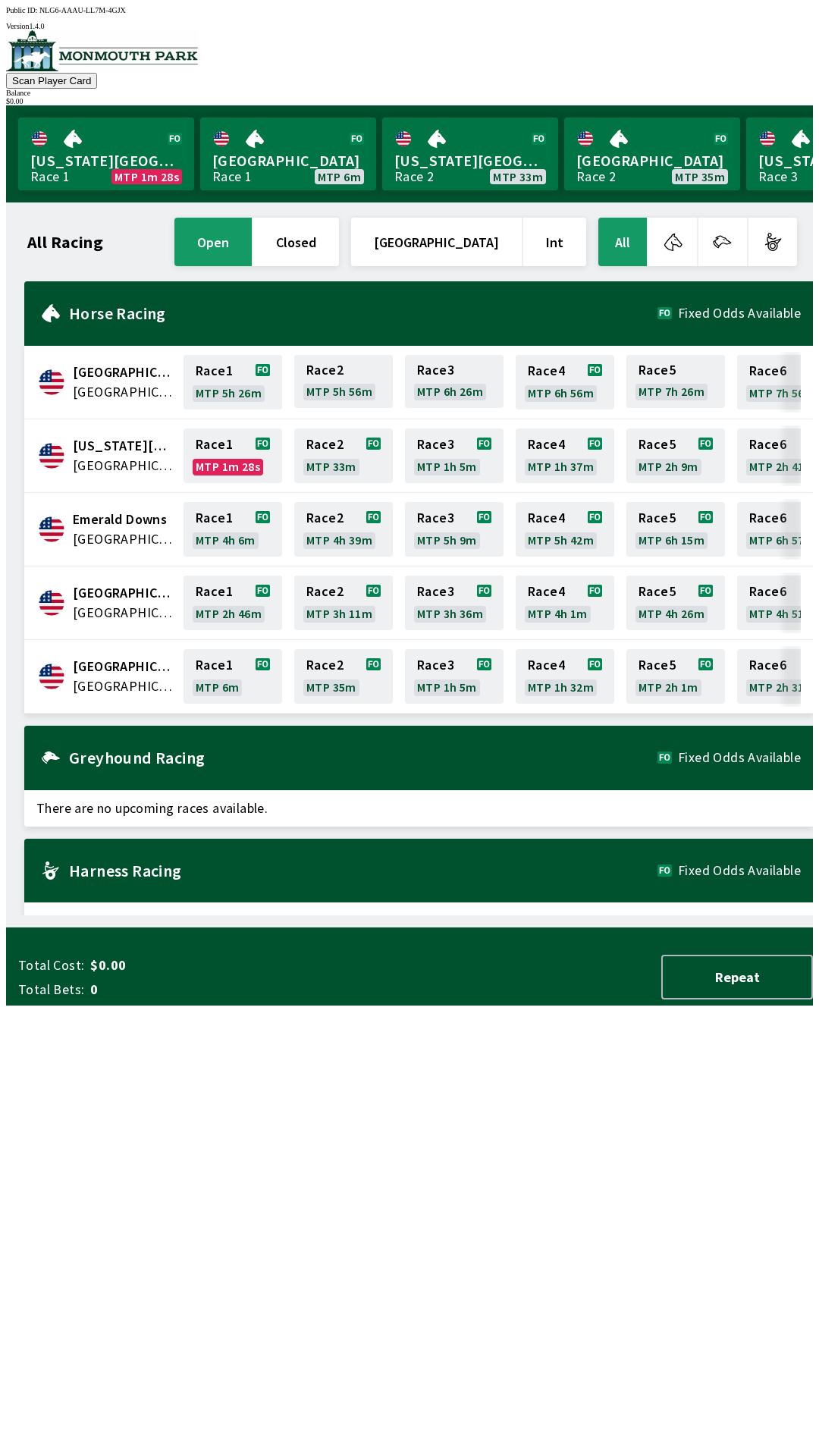
click at [747, 88] on div "Balance" at bounding box center [409, 92] width 806 height 9
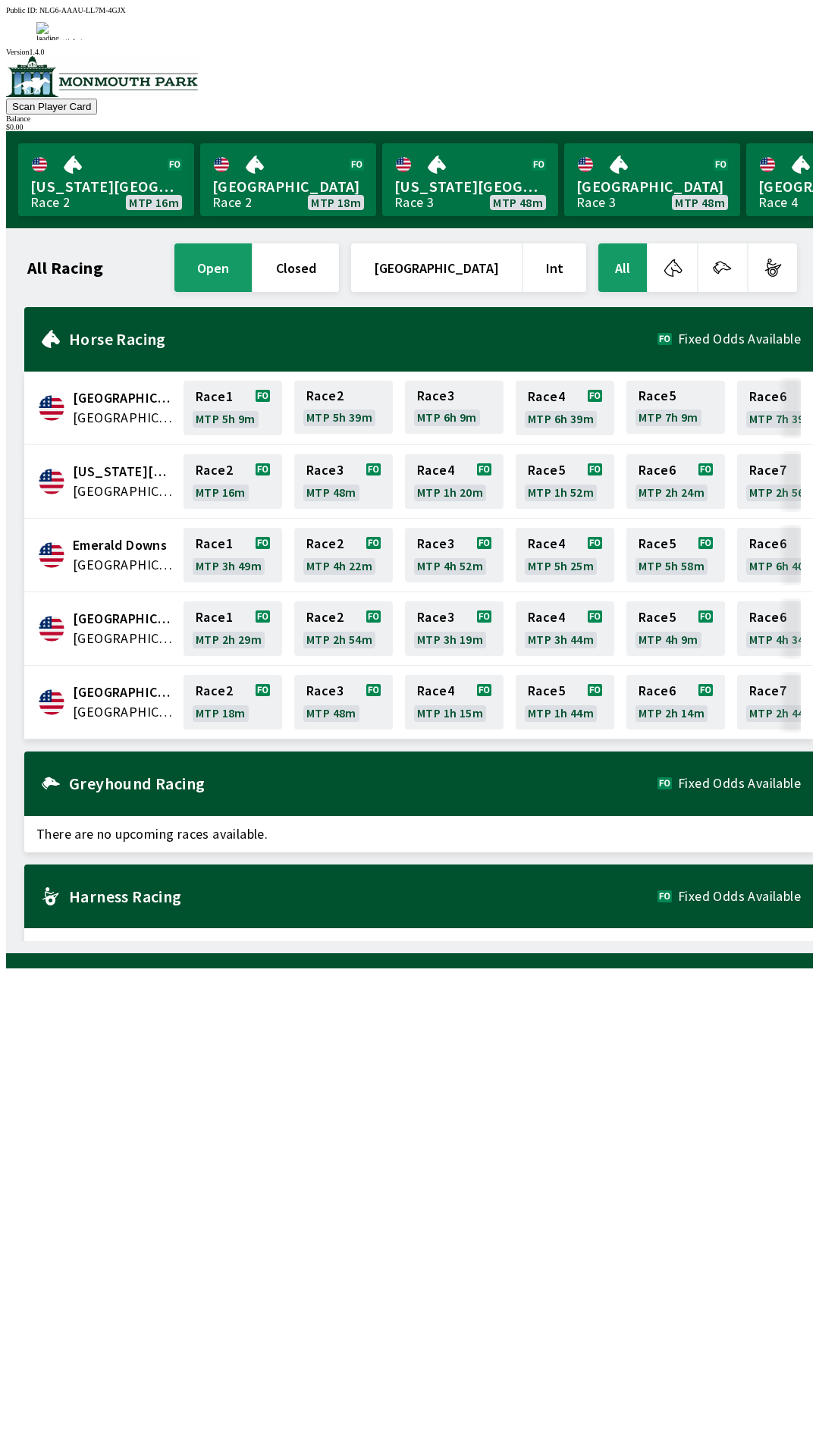
click at [628, 941] on div "All Racing open closed [GEOGRAPHIC_DATA] Int All [GEOGRAPHIC_DATA] [GEOGRAPHIC_…" at bounding box center [415, 591] width 795 height 701
click at [755, 123] on div "$ 0.00" at bounding box center [409, 127] width 806 height 9
click at [761, 123] on div "$ 0.00" at bounding box center [409, 127] width 806 height 9
